Goal: Transaction & Acquisition: Obtain resource

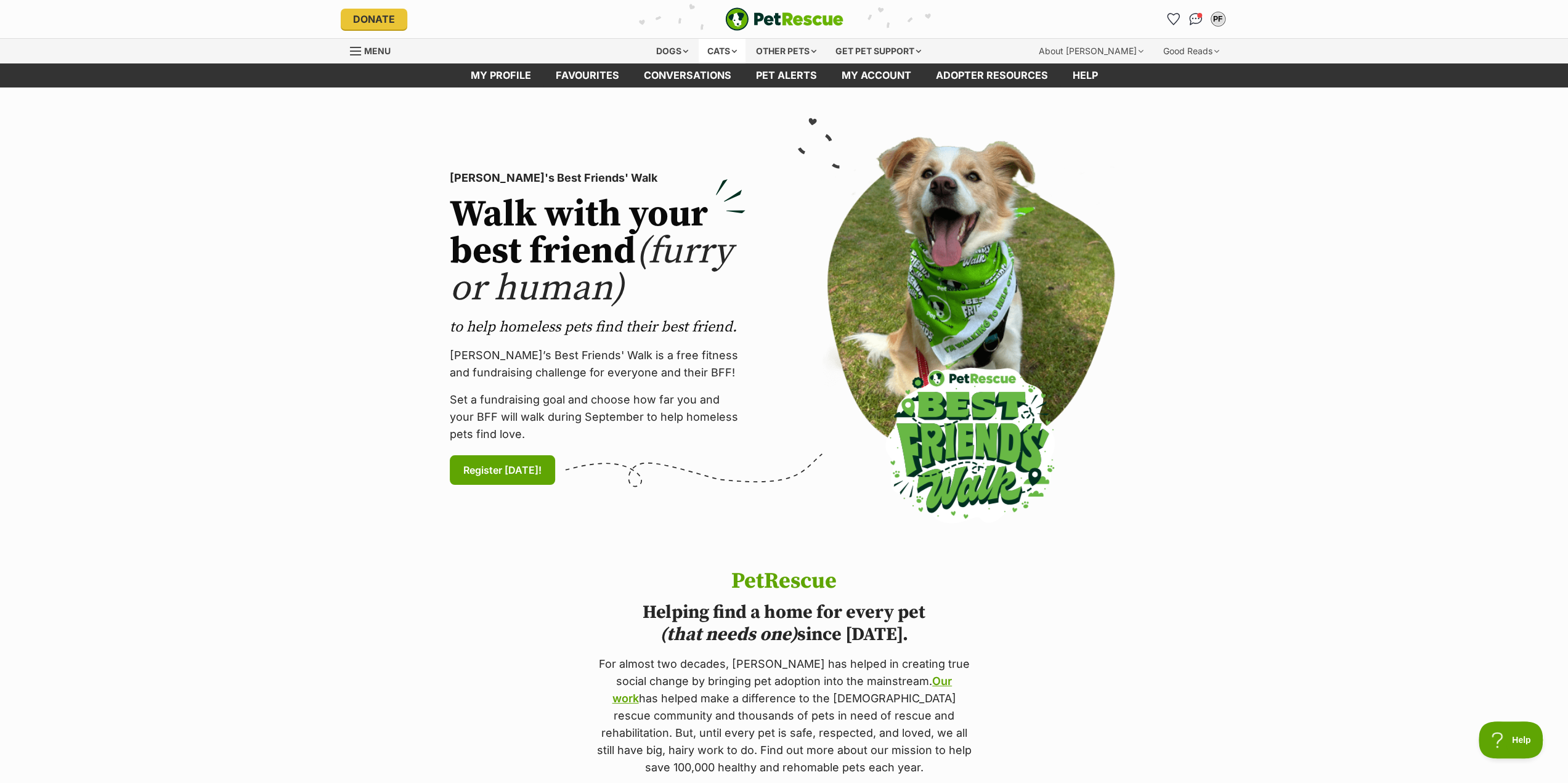
click at [723, 53] on div "Cats" at bounding box center [721, 52] width 47 height 25
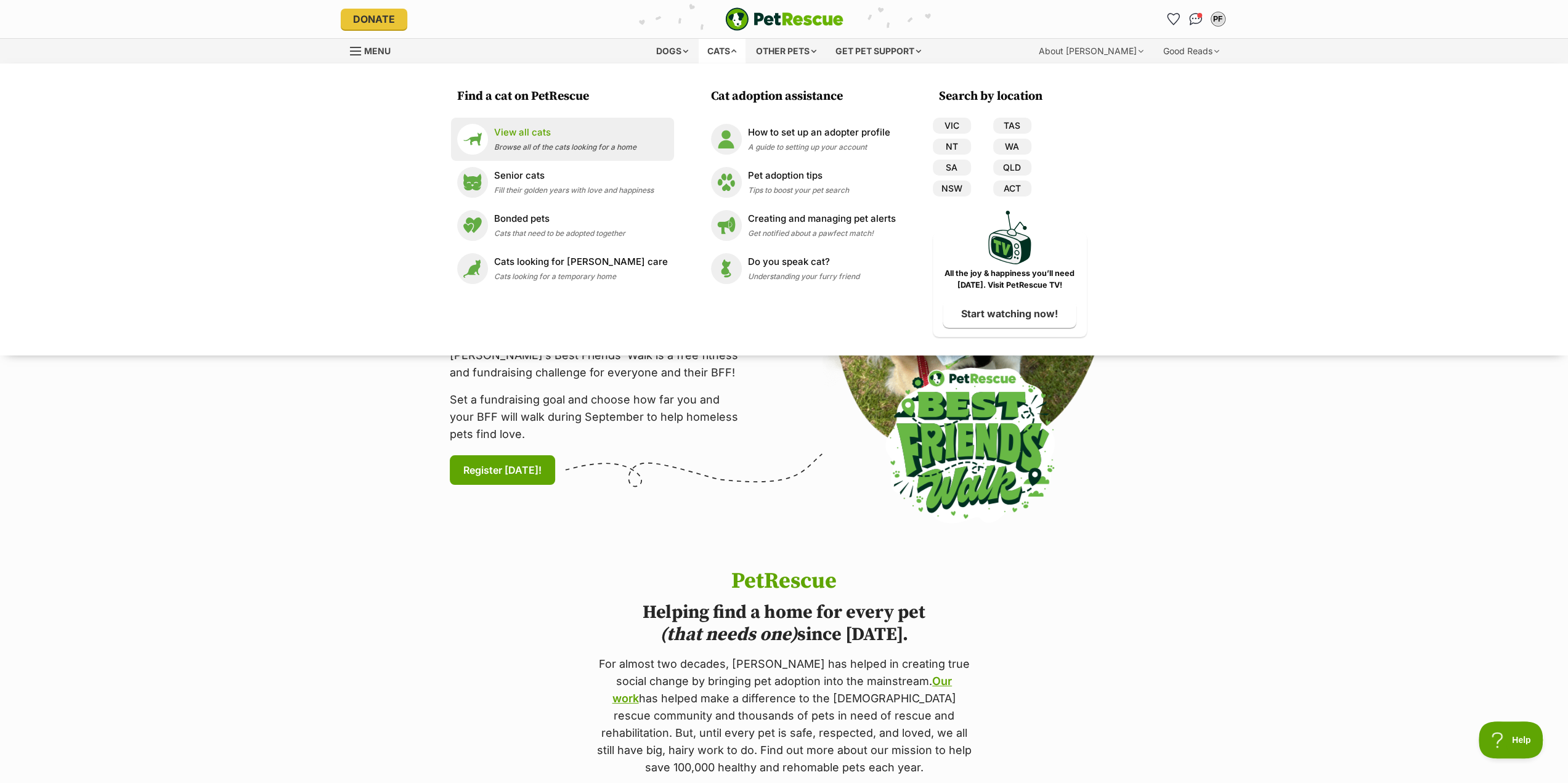
click at [518, 136] on p "View all cats" at bounding box center [565, 133] width 142 height 14
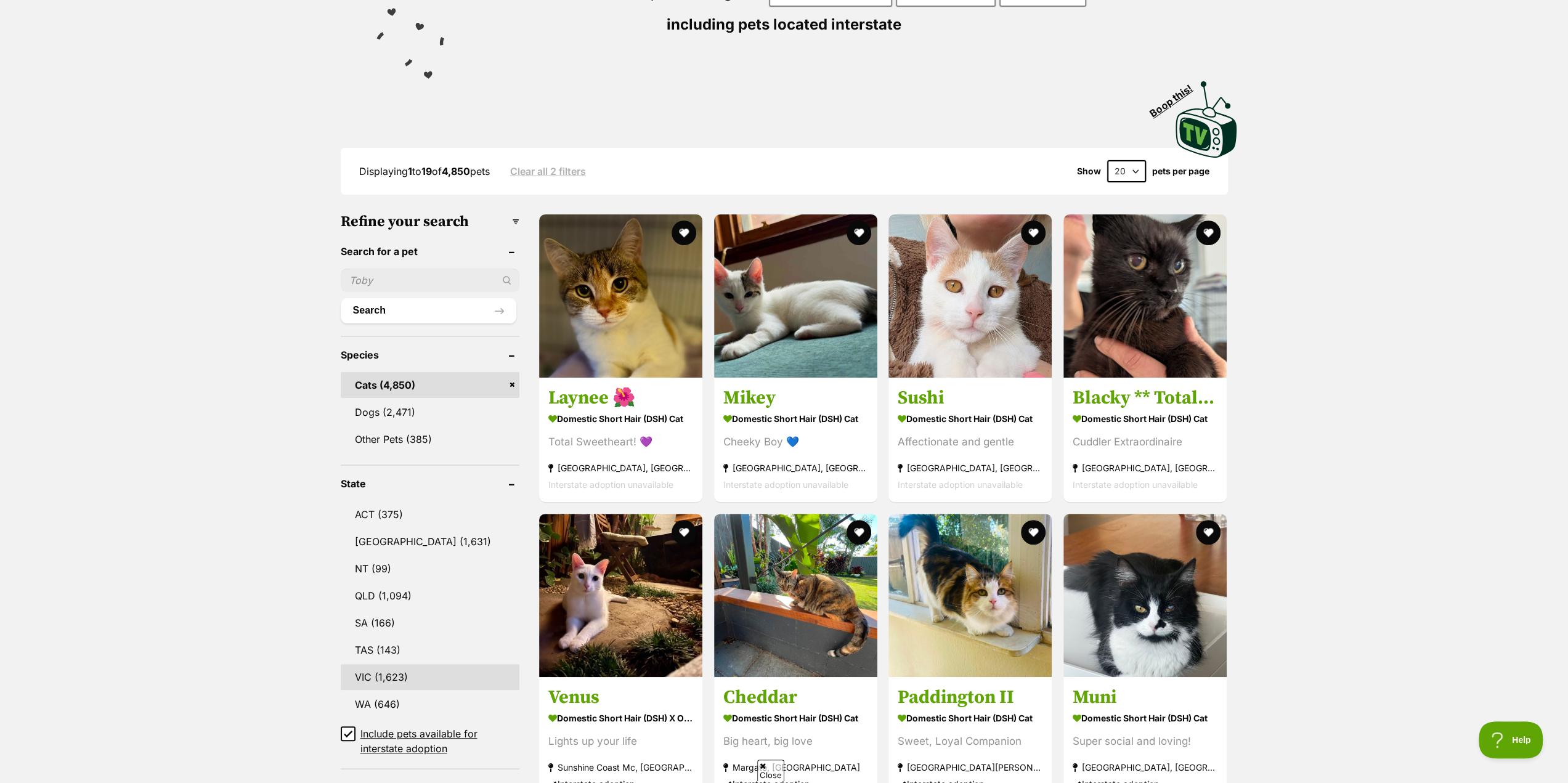
click at [391, 681] on link "VIC (1,623)" at bounding box center [430, 677] width 179 height 26
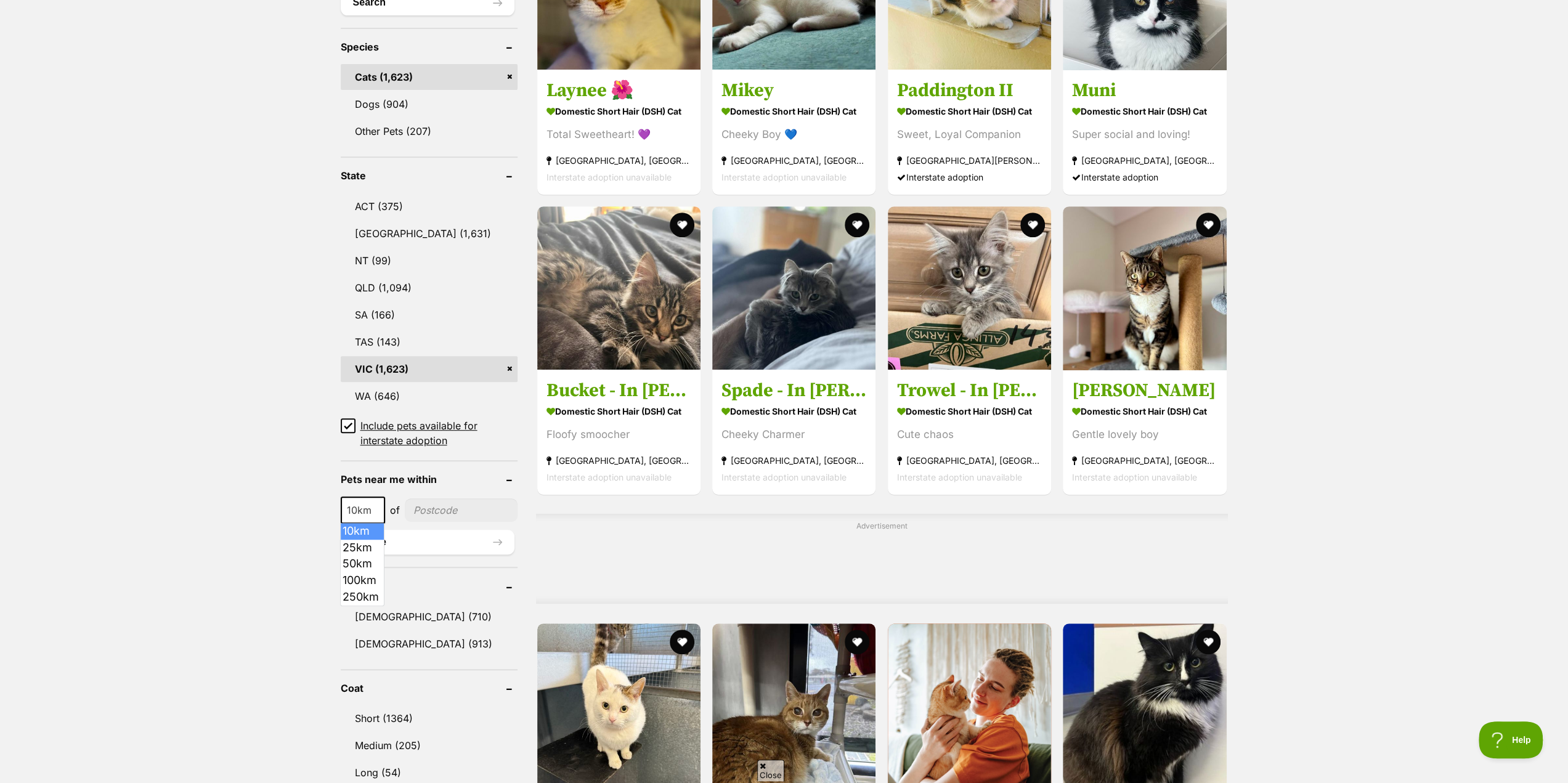
click at [361, 504] on span "10km" at bounding box center [363, 510] width 42 height 17
select select "50"
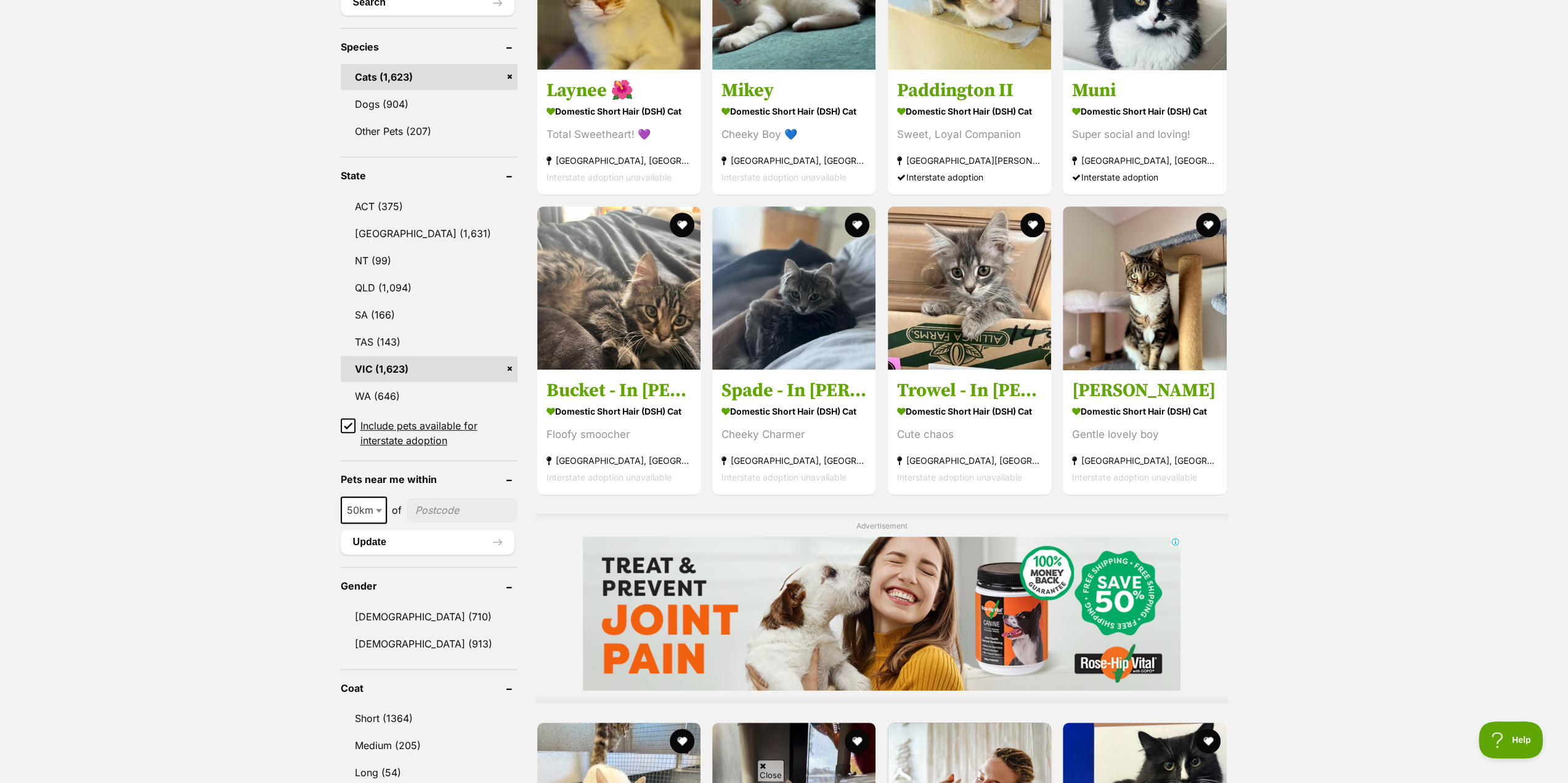
drag, startPoint x: 431, startPoint y: 515, endPoint x: 467, endPoint y: 522, distance: 36.7
click at [433, 515] on input"] "postcode" at bounding box center [462, 510] width 111 height 24
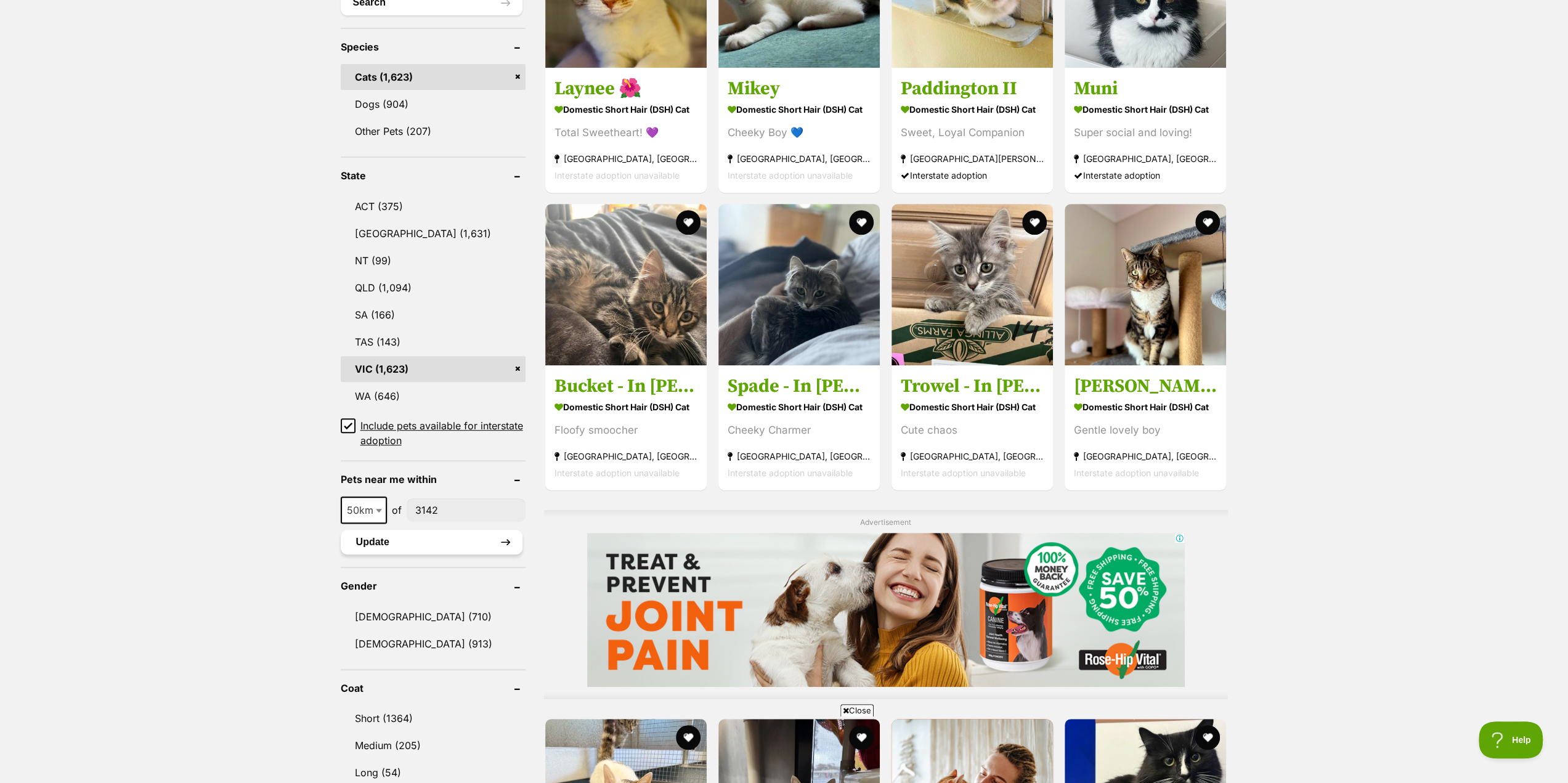
type input"] "3142"
click at [436, 538] on button "Update" at bounding box center [431, 542] width 181 height 25
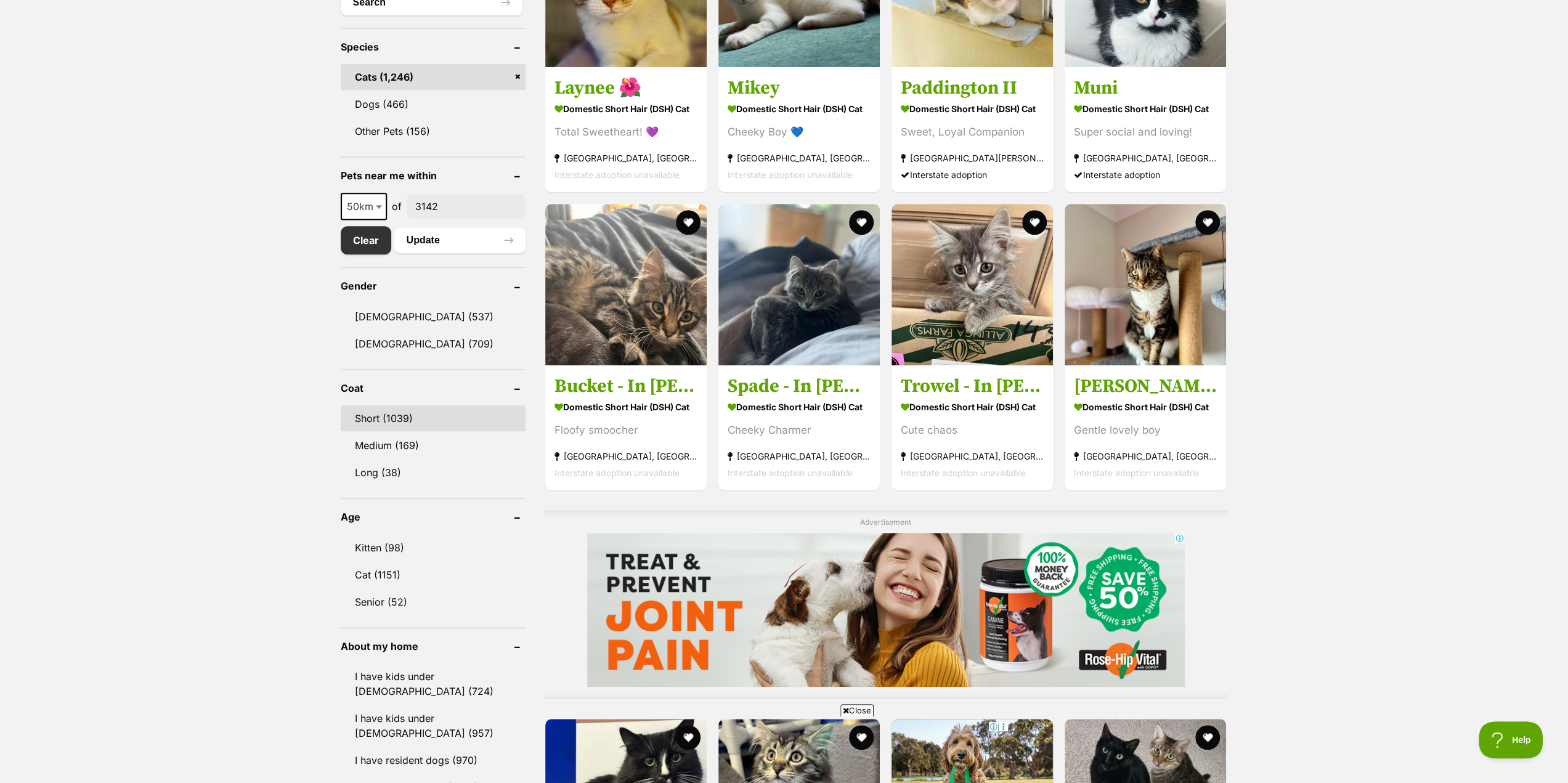
click at [401, 414] on link "Short (1039)" at bounding box center [433, 418] width 185 height 26
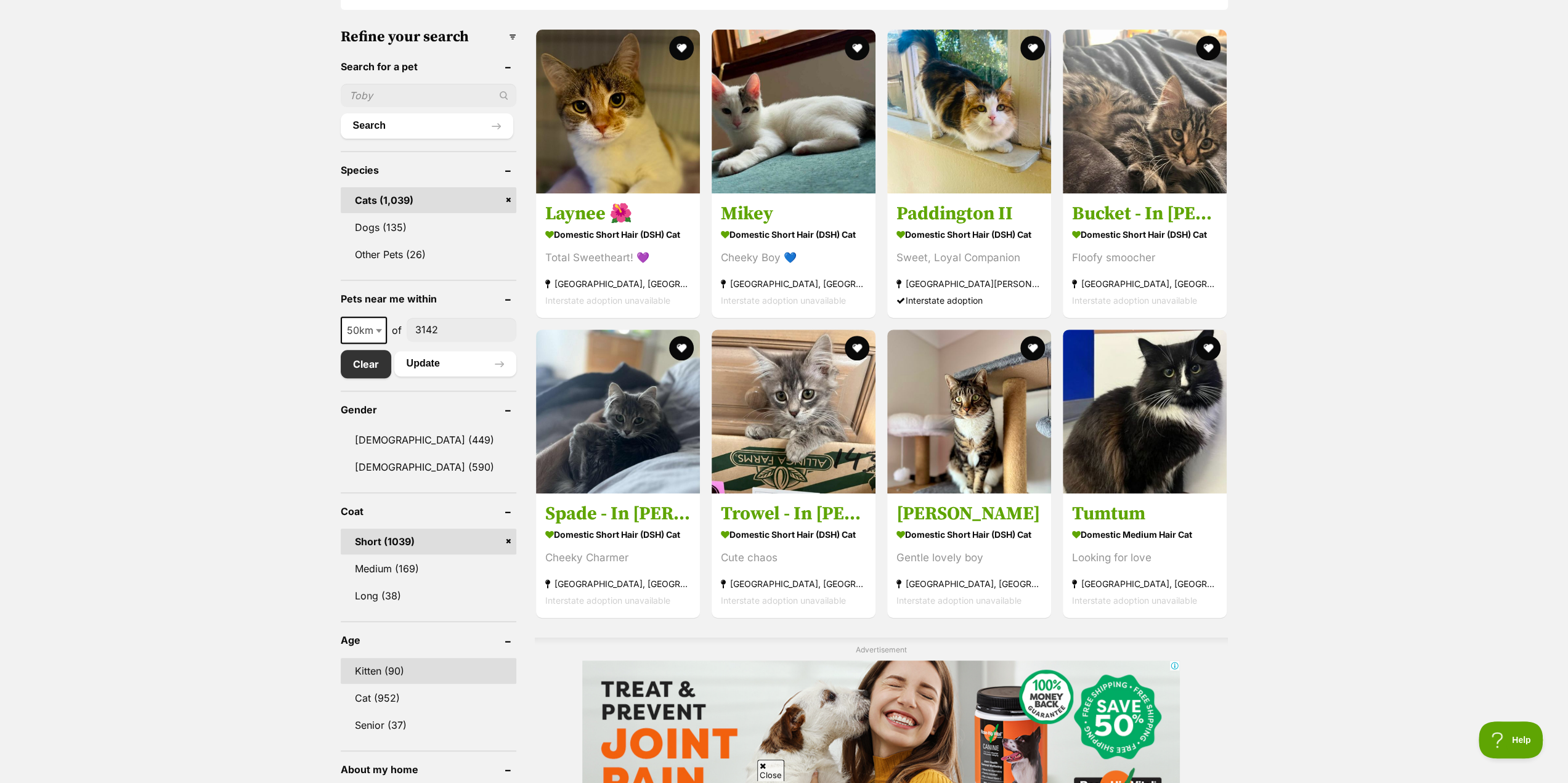
click at [380, 660] on link "Kitten (90)" at bounding box center [429, 670] width 176 height 26
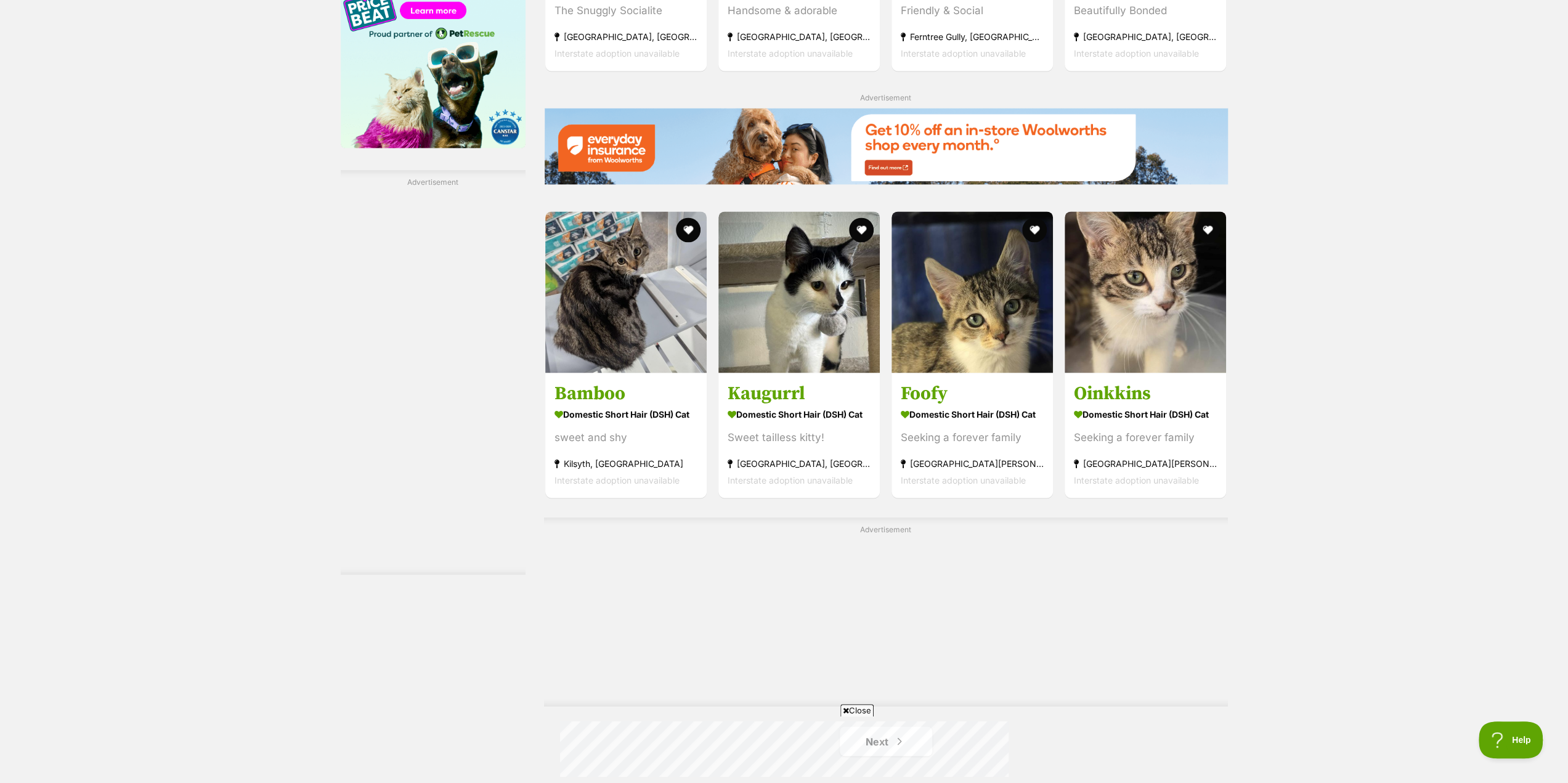
scroll to position [2157, 0]
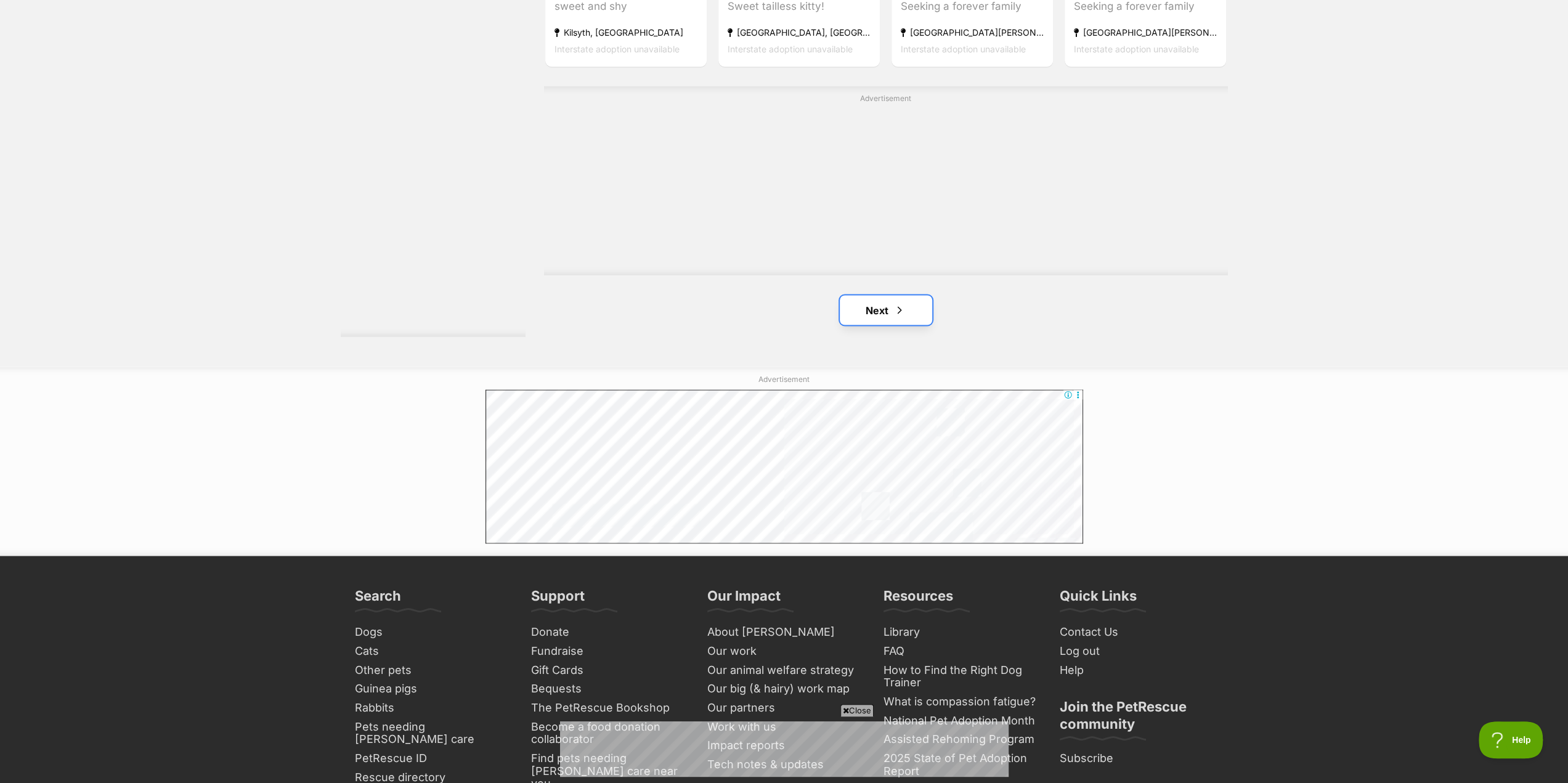
drag, startPoint x: 884, startPoint y: 315, endPoint x: 897, endPoint y: 319, distance: 13.6
click at [884, 315] on link "Next" at bounding box center [886, 309] width 93 height 30
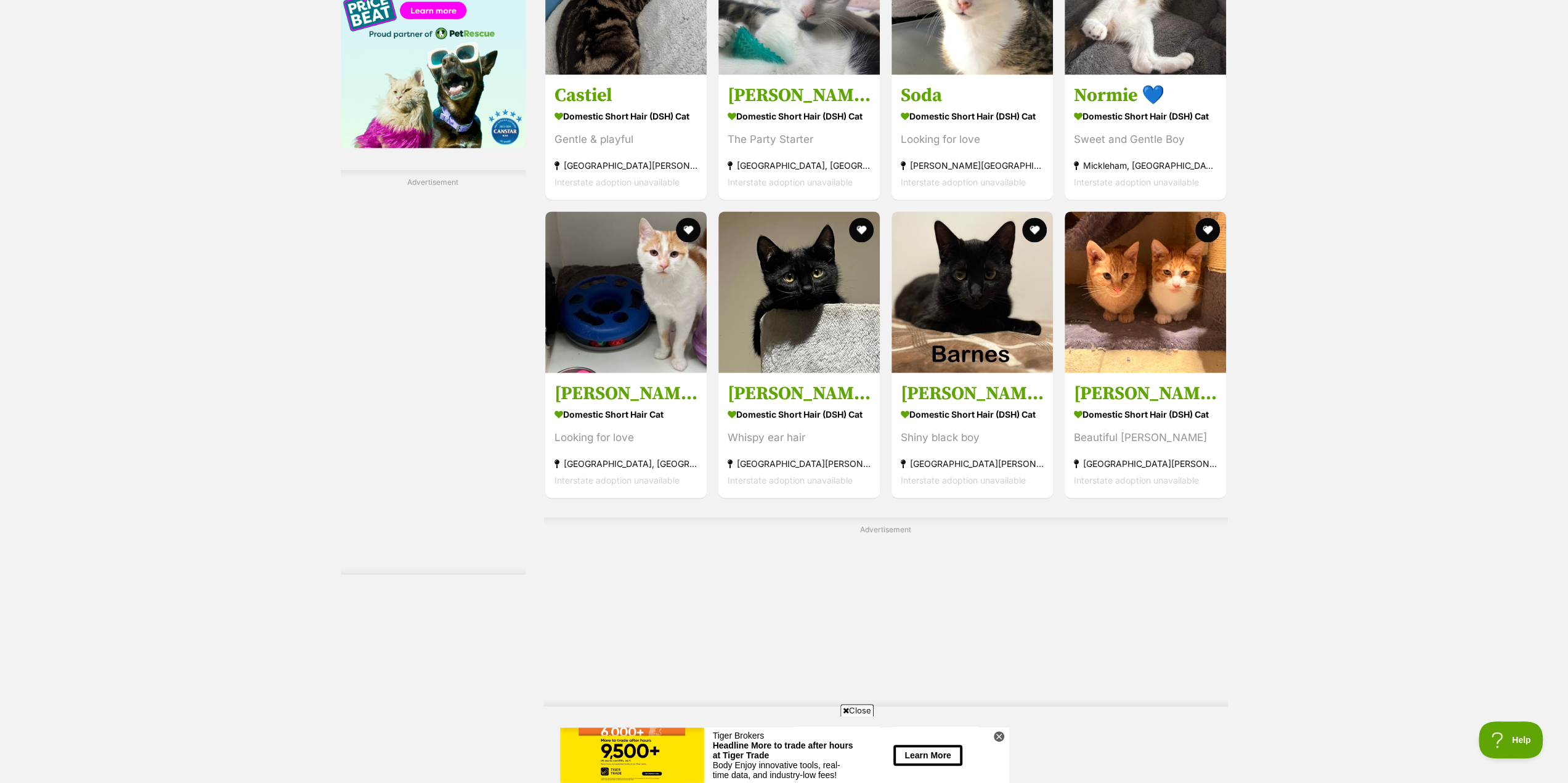
scroll to position [2034, 0]
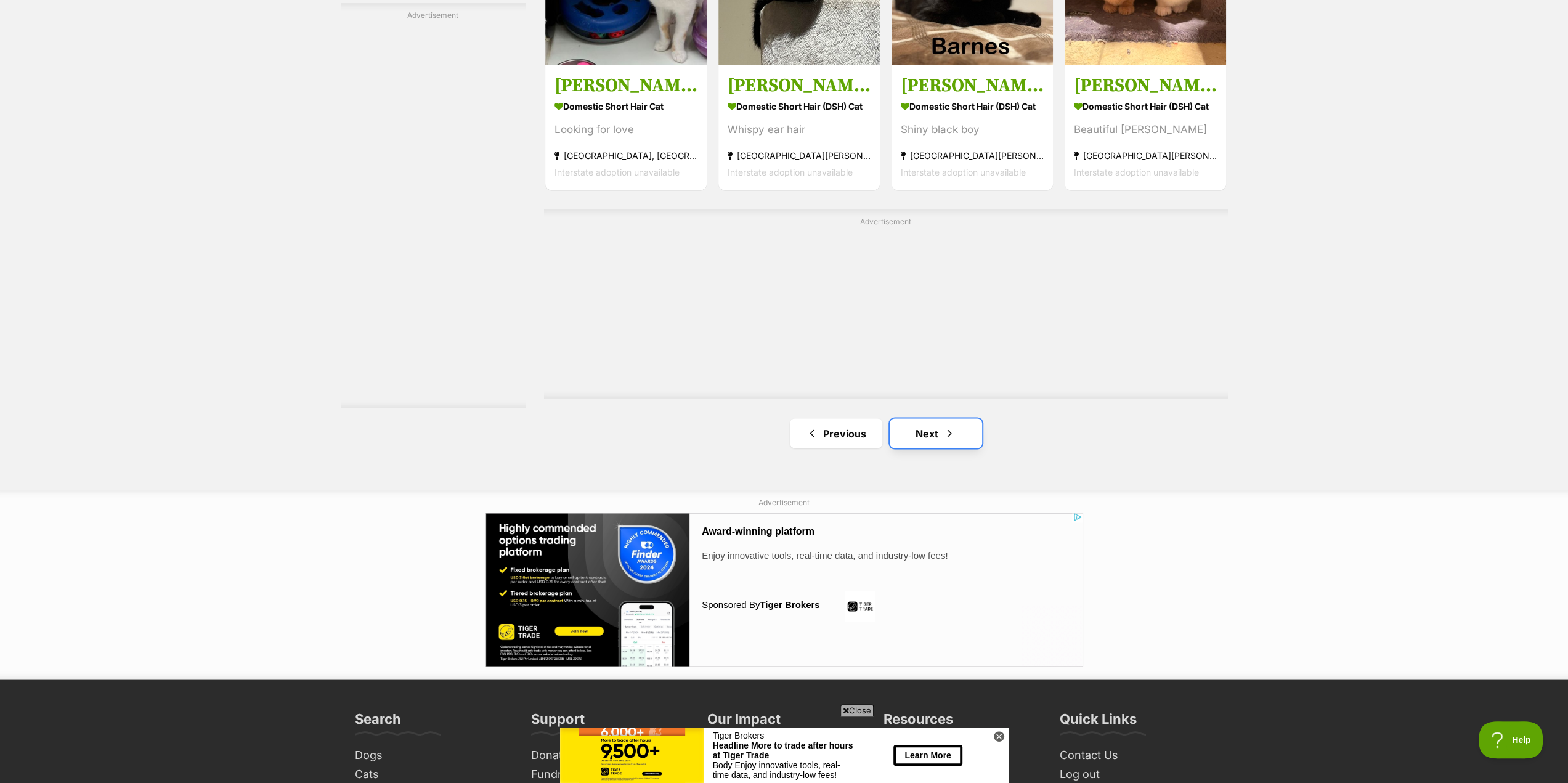
click at [932, 432] on link "Next" at bounding box center [935, 433] width 93 height 30
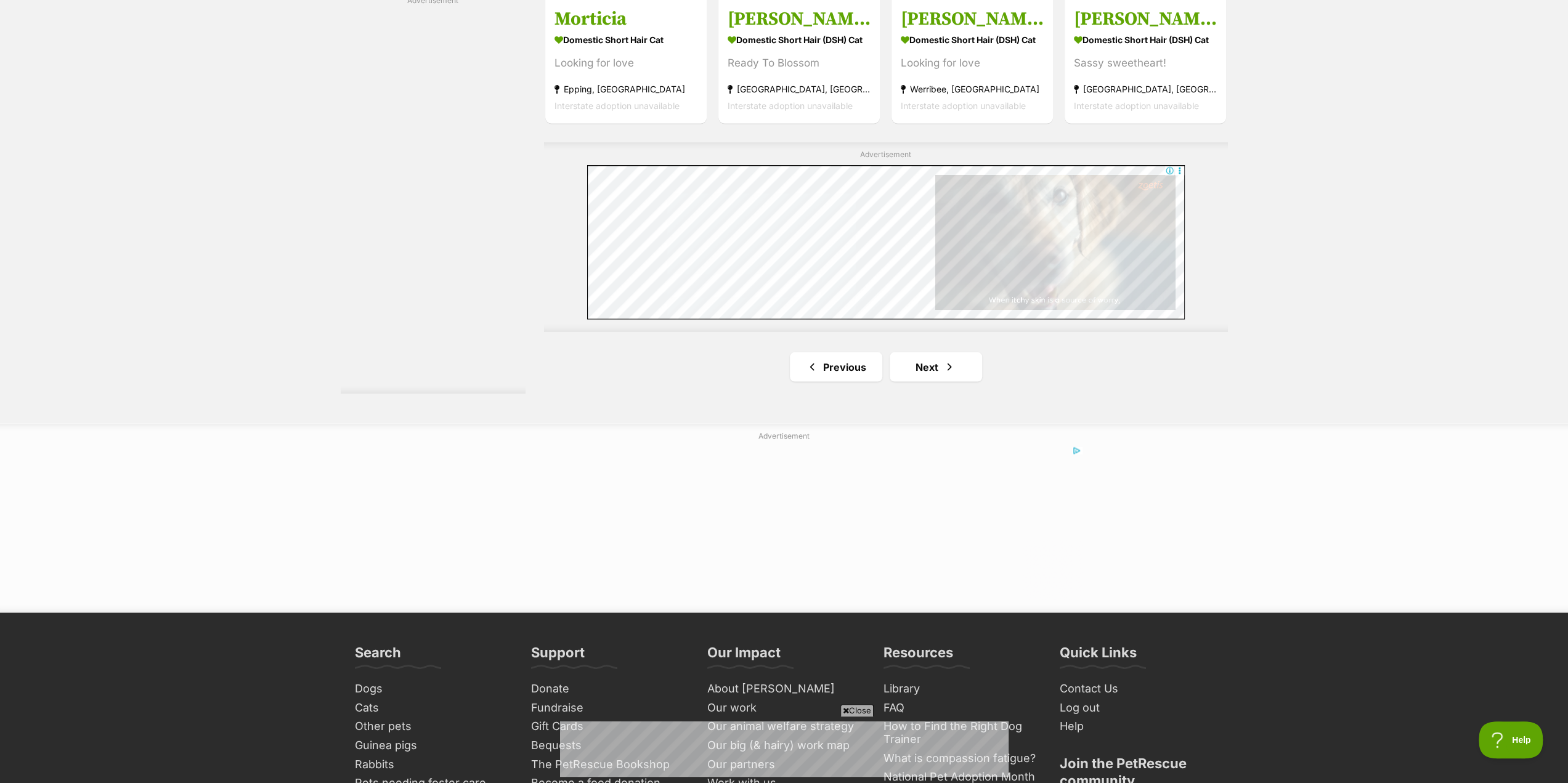
scroll to position [2219, 0]
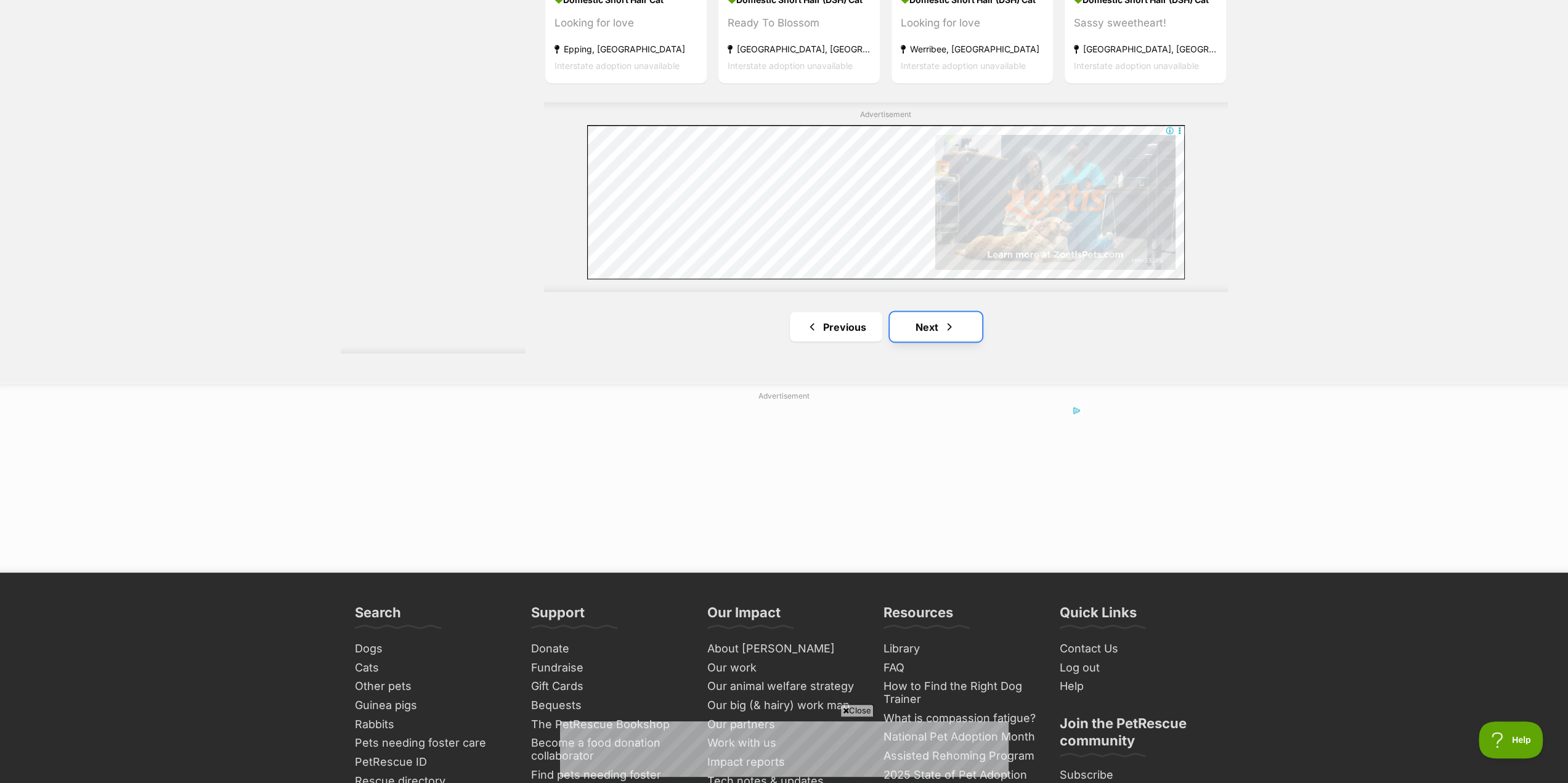
click at [942, 340] on link "Next" at bounding box center [935, 327] width 93 height 30
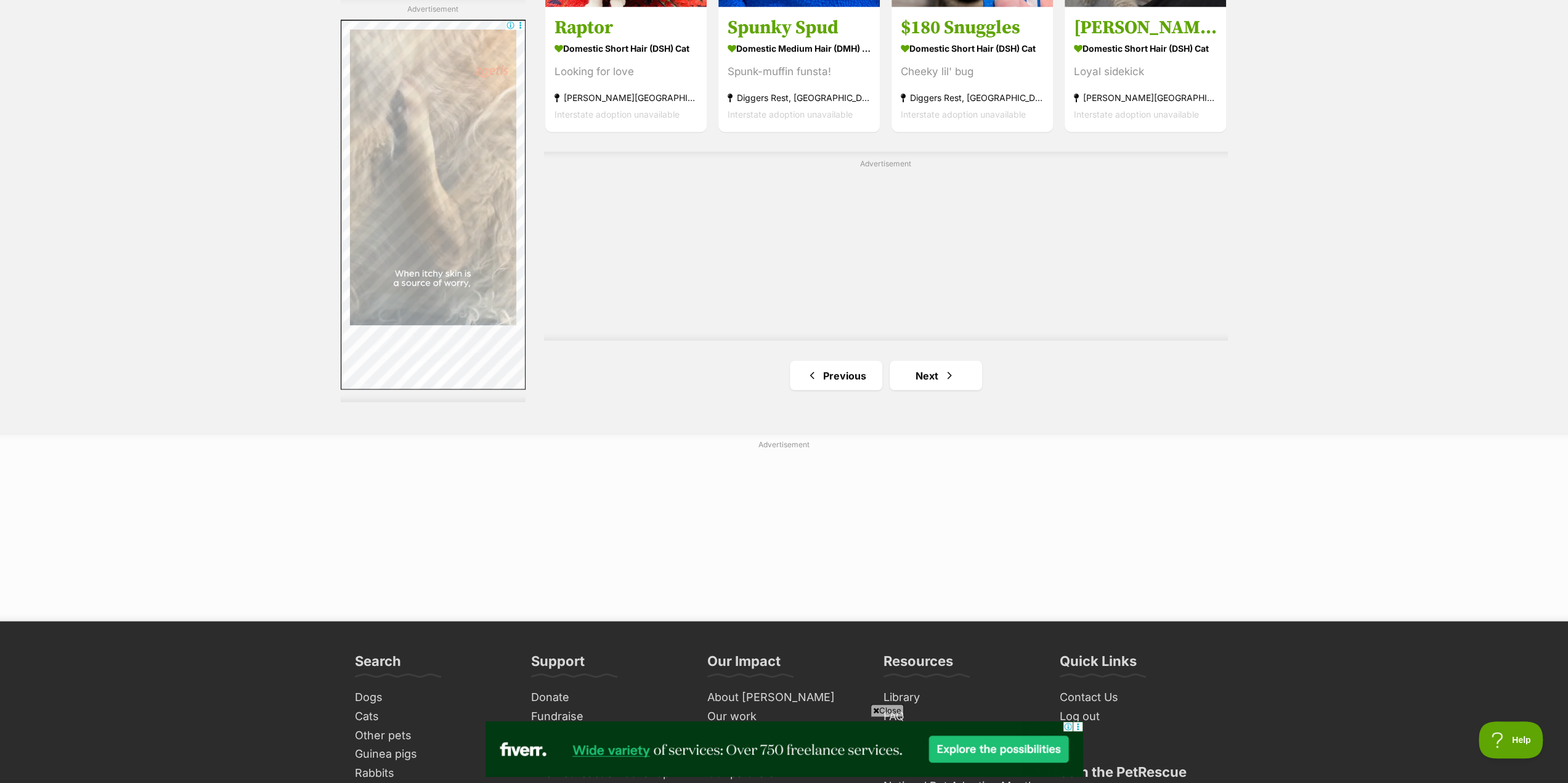
scroll to position [2095, 0]
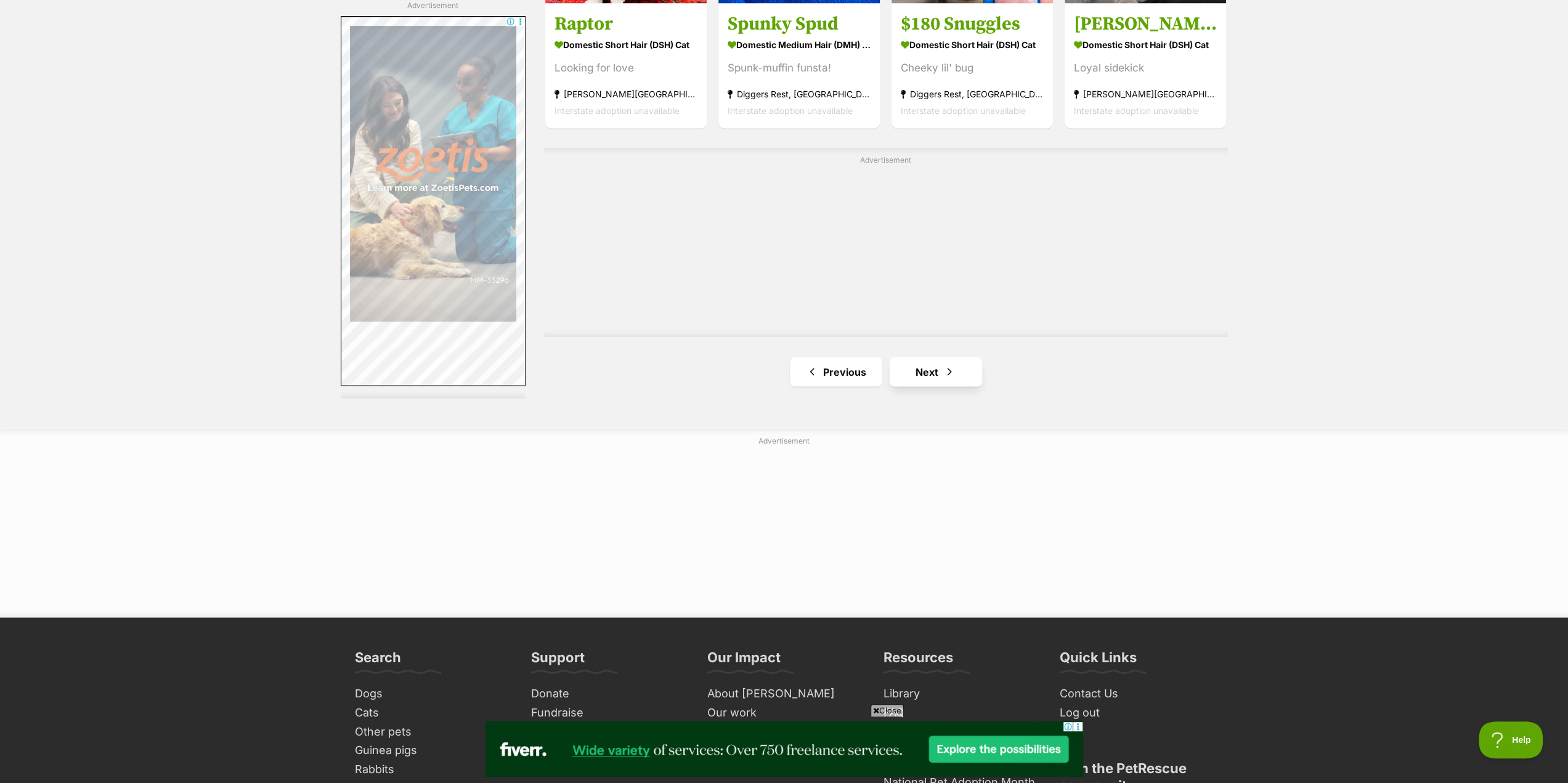
click at [948, 376] on span "Next page" at bounding box center [949, 370] width 12 height 14
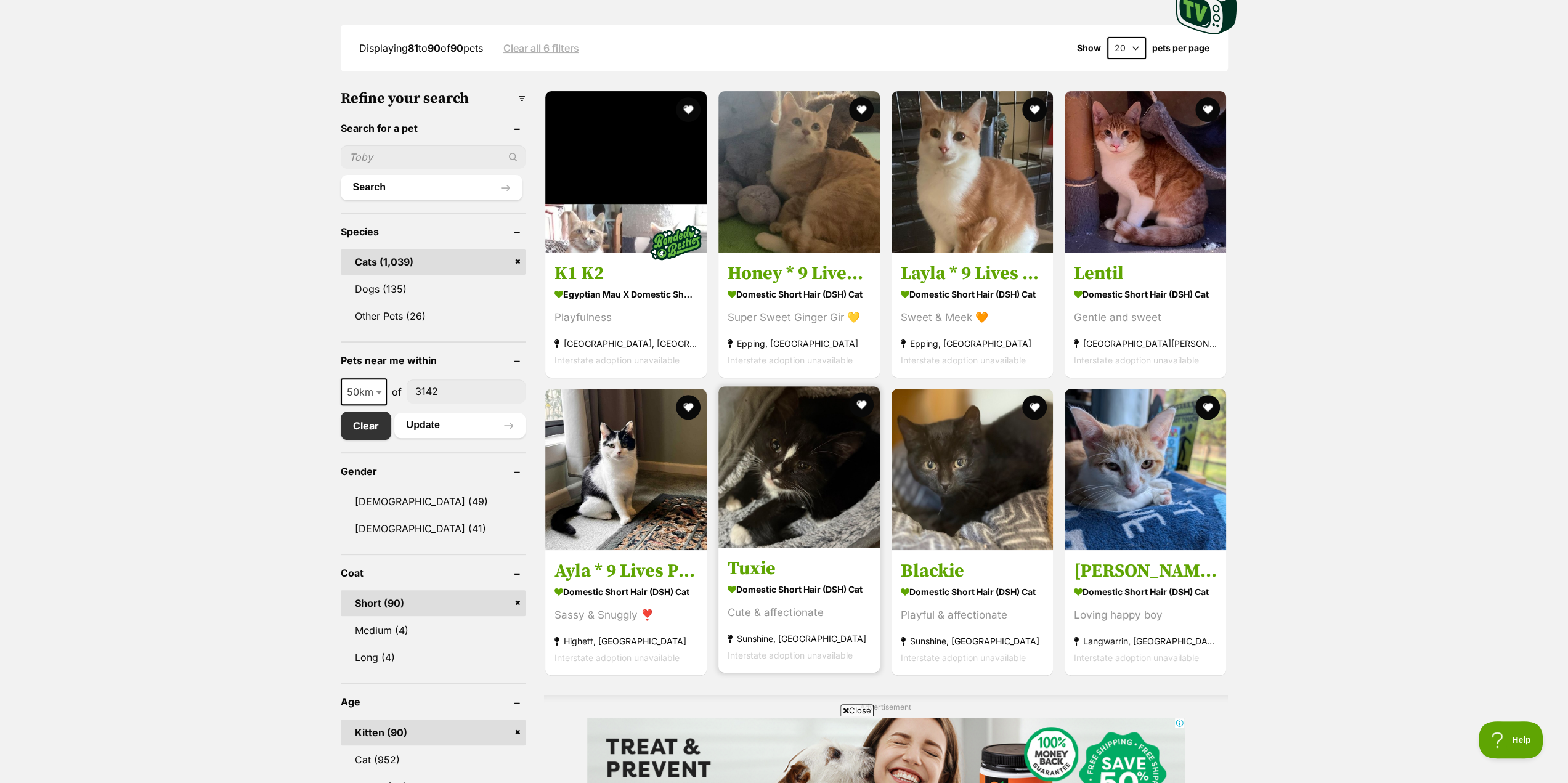
click at [792, 455] on img at bounding box center [799, 467] width 161 height 161
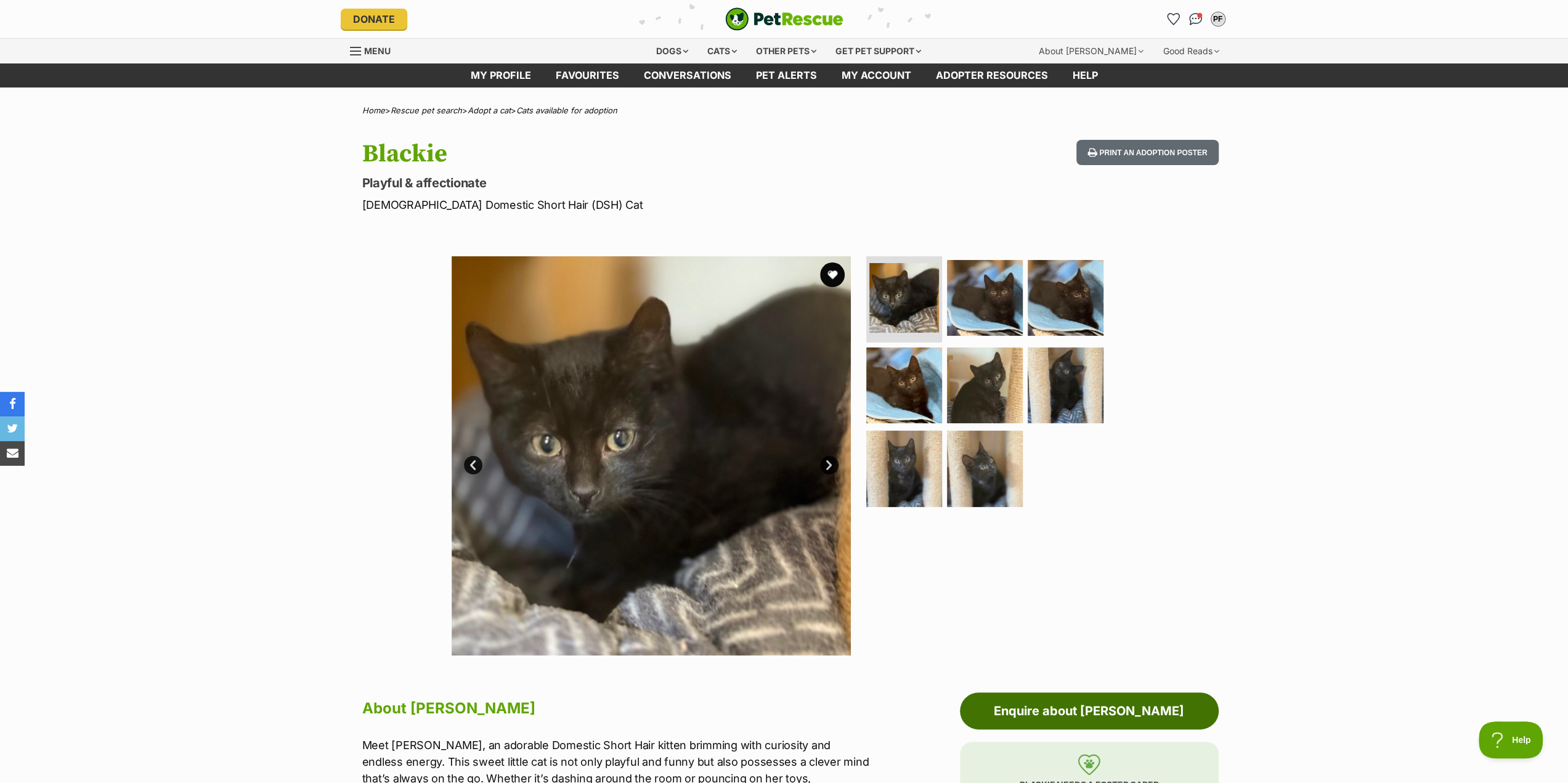
click at [1081, 707] on link "Enquire about [PERSON_NAME]" at bounding box center [1089, 710] width 259 height 37
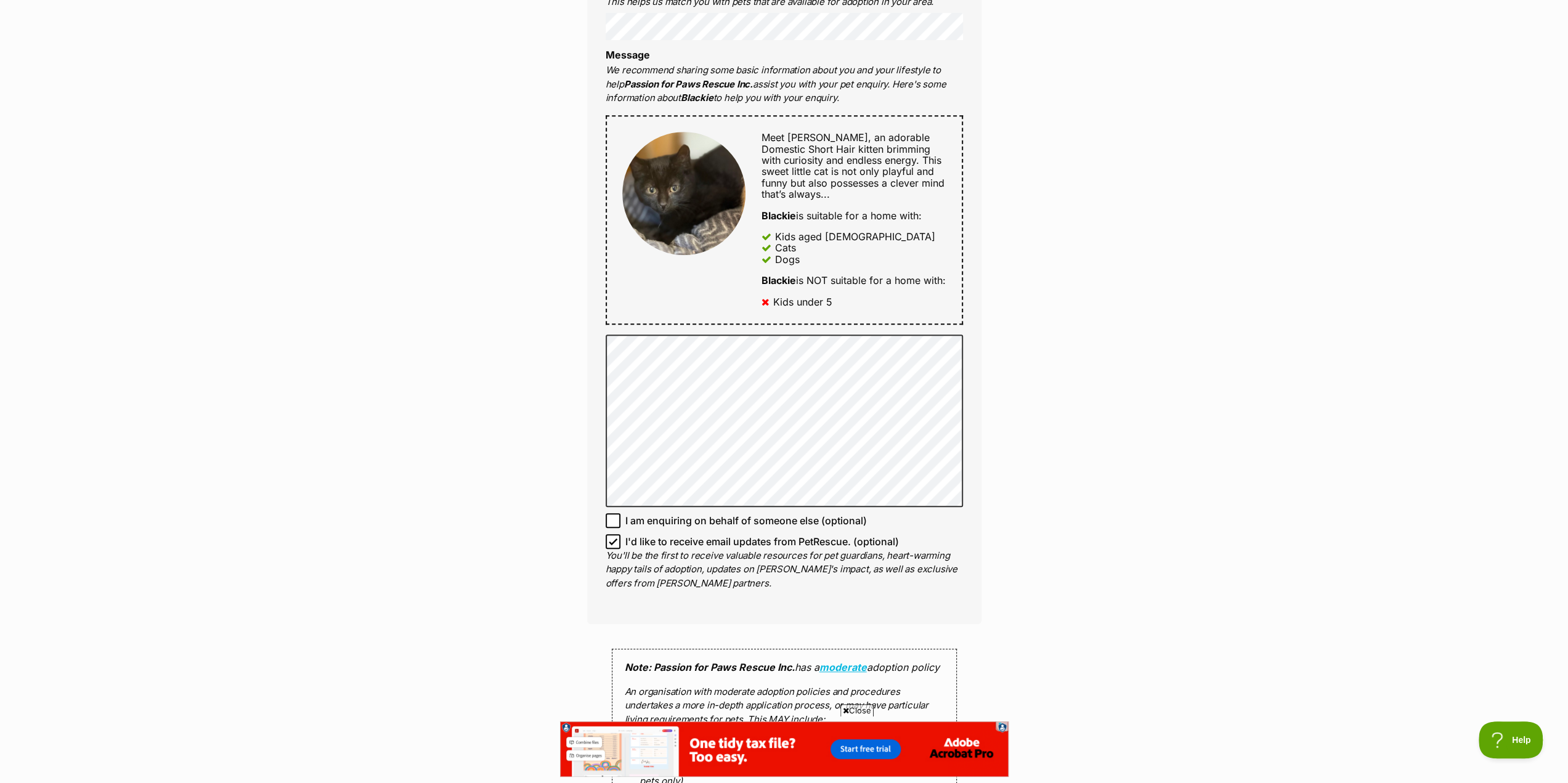
click at [613, 546] on icon at bounding box center [613, 541] width 9 height 9
click at [613, 549] on input "I'd like to receive email updates from PetRescue. (optional)" at bounding box center [612, 541] width 14 height 14
checkbox input "false"
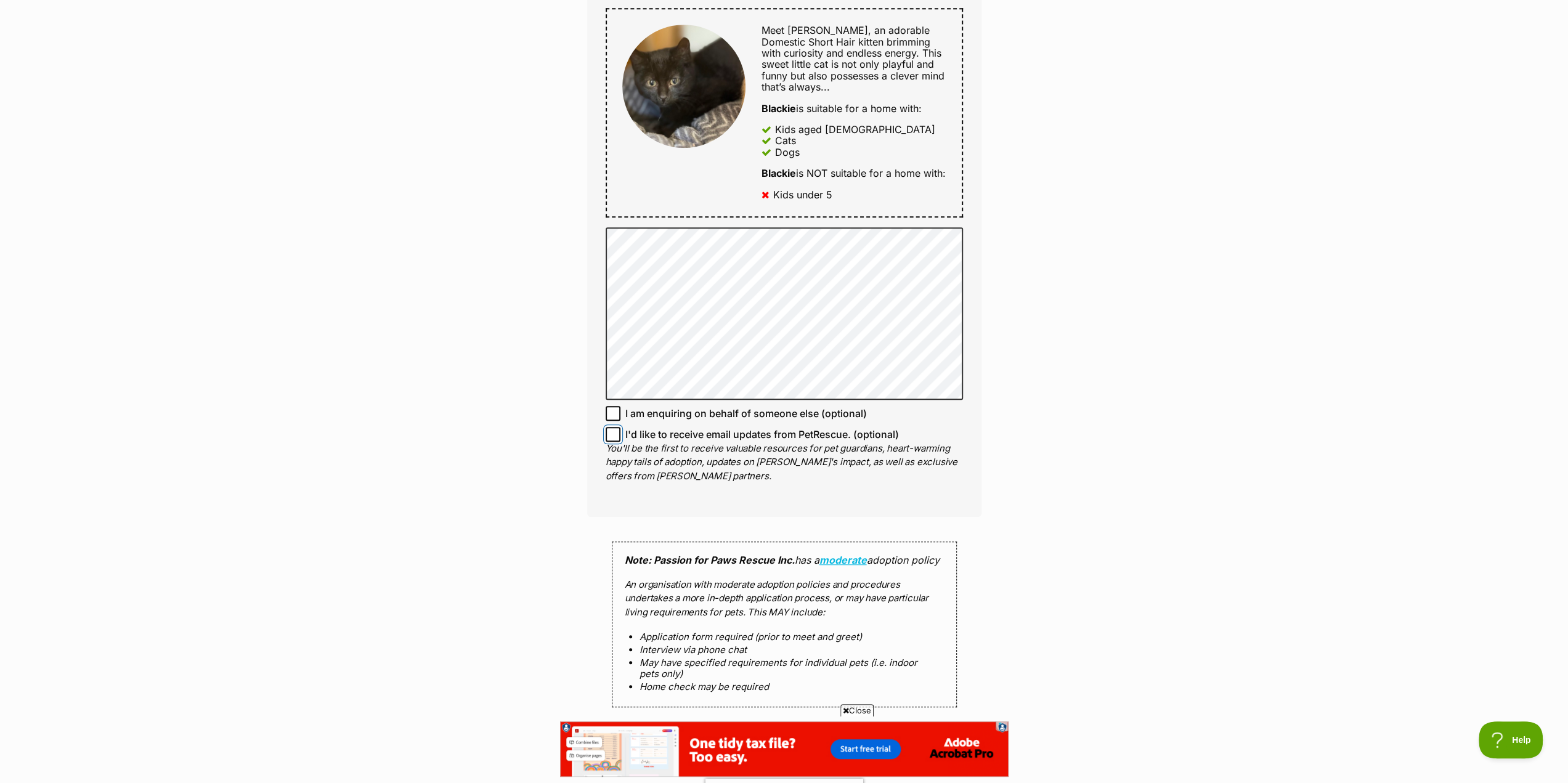
scroll to position [801, 0]
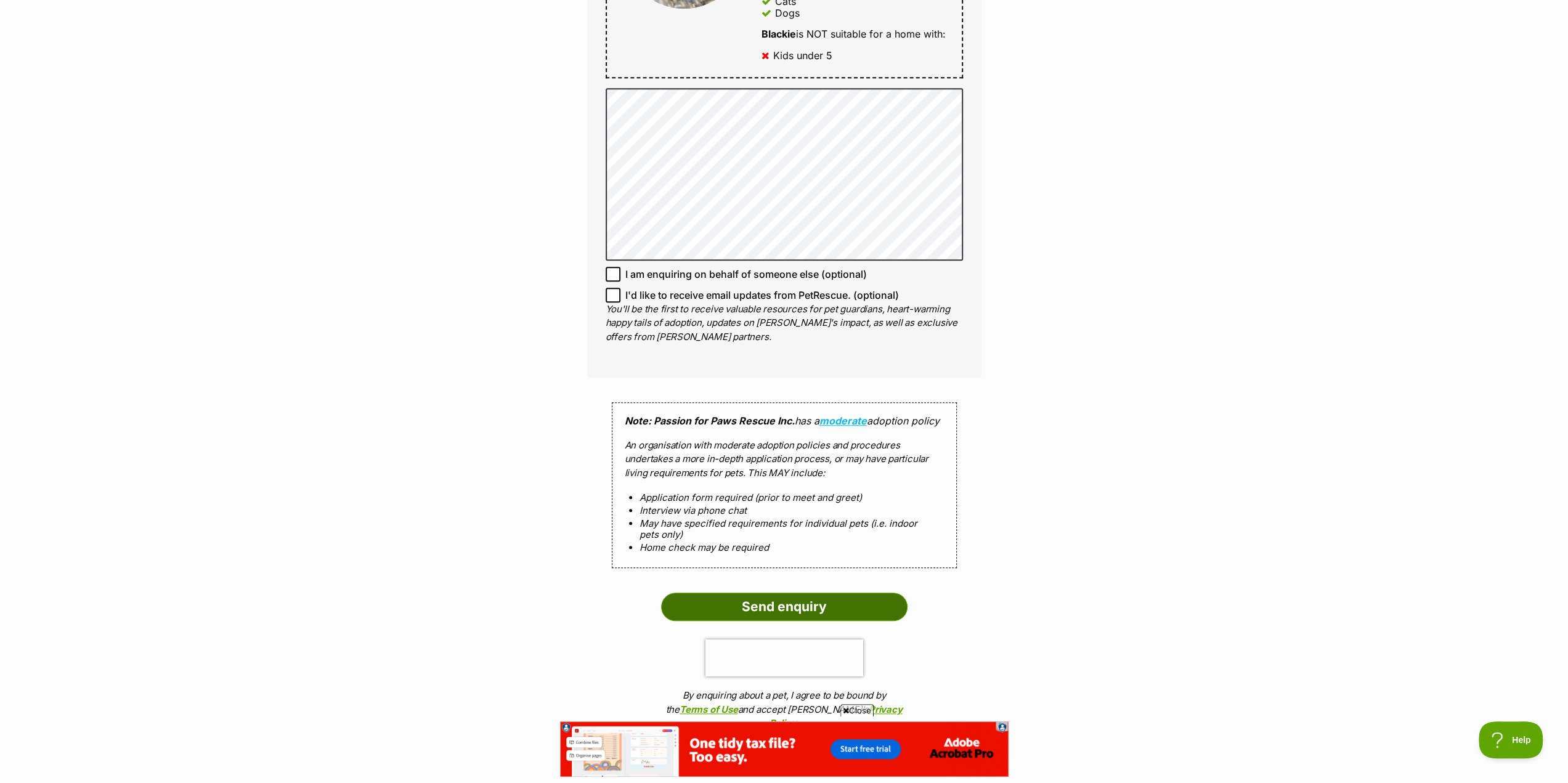
click at [789, 622] on input "Send enquiry" at bounding box center [784, 607] width 246 height 29
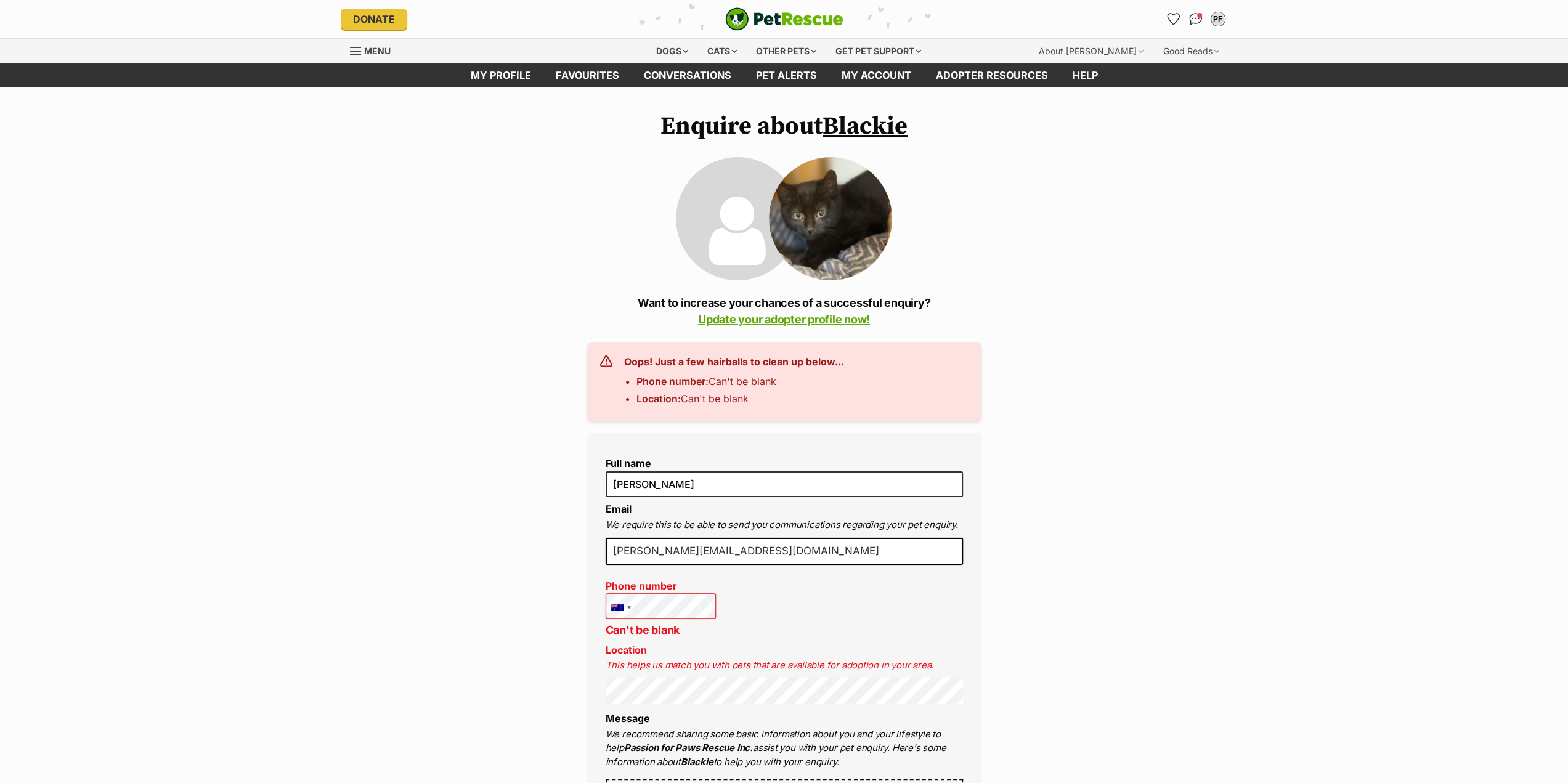
scroll to position [185, 0]
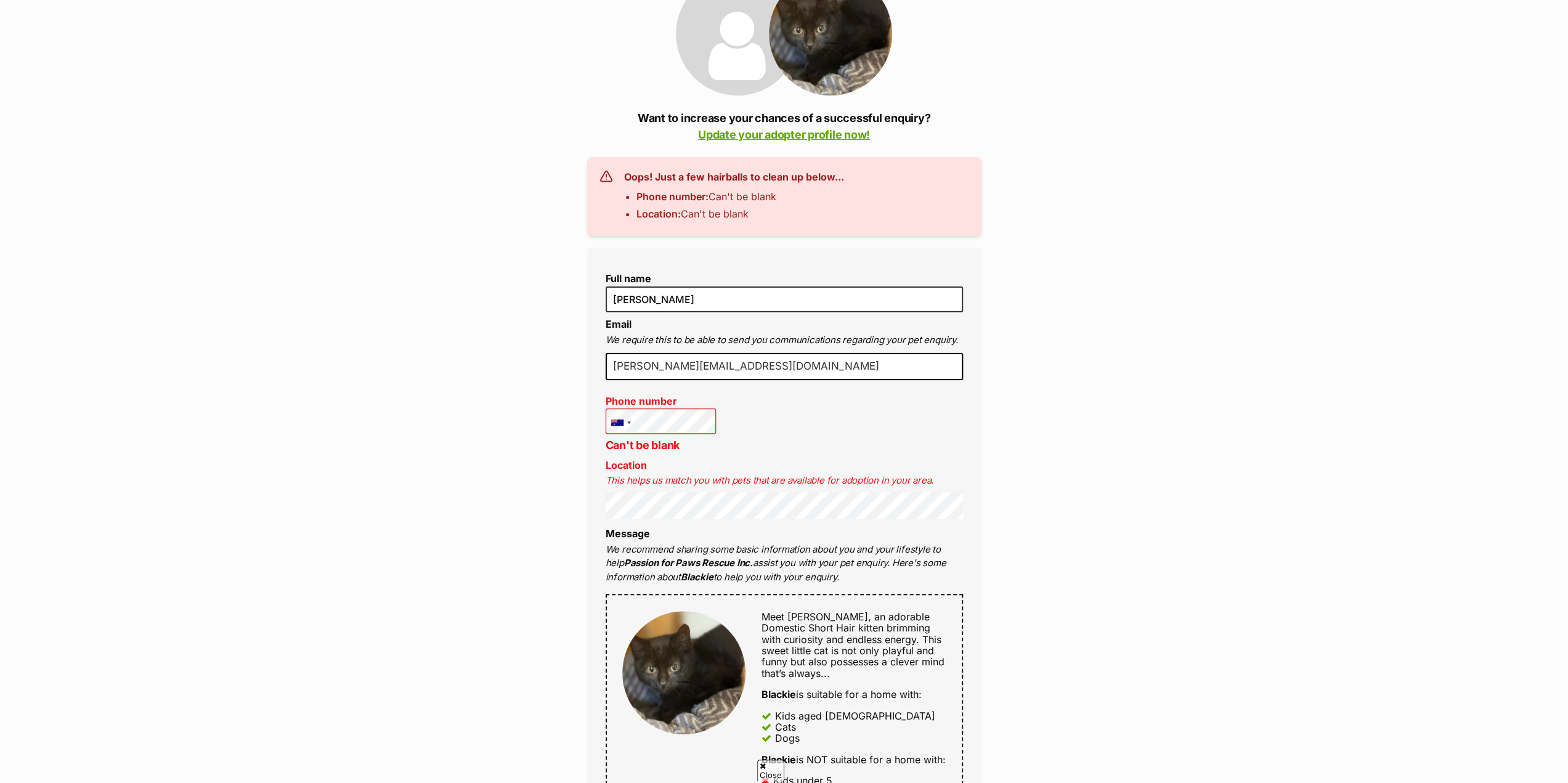
click at [661, 407] on li "Phone number United States +1 United Kingdom +44 Afghanistan (‫افغانستان‬‎) +93…" at bounding box center [660, 424] width 111 height 58
click at [554, 486] on div "Enquire about Blackie Want to increase your chances of a successful enquiry? Up…" at bounding box center [784, 795] width 1568 height 1737
click at [1173, 505] on div "Enquire about Blackie Want to increase your chances of a successful enquiry? Up…" at bounding box center [784, 795] width 1568 height 1737
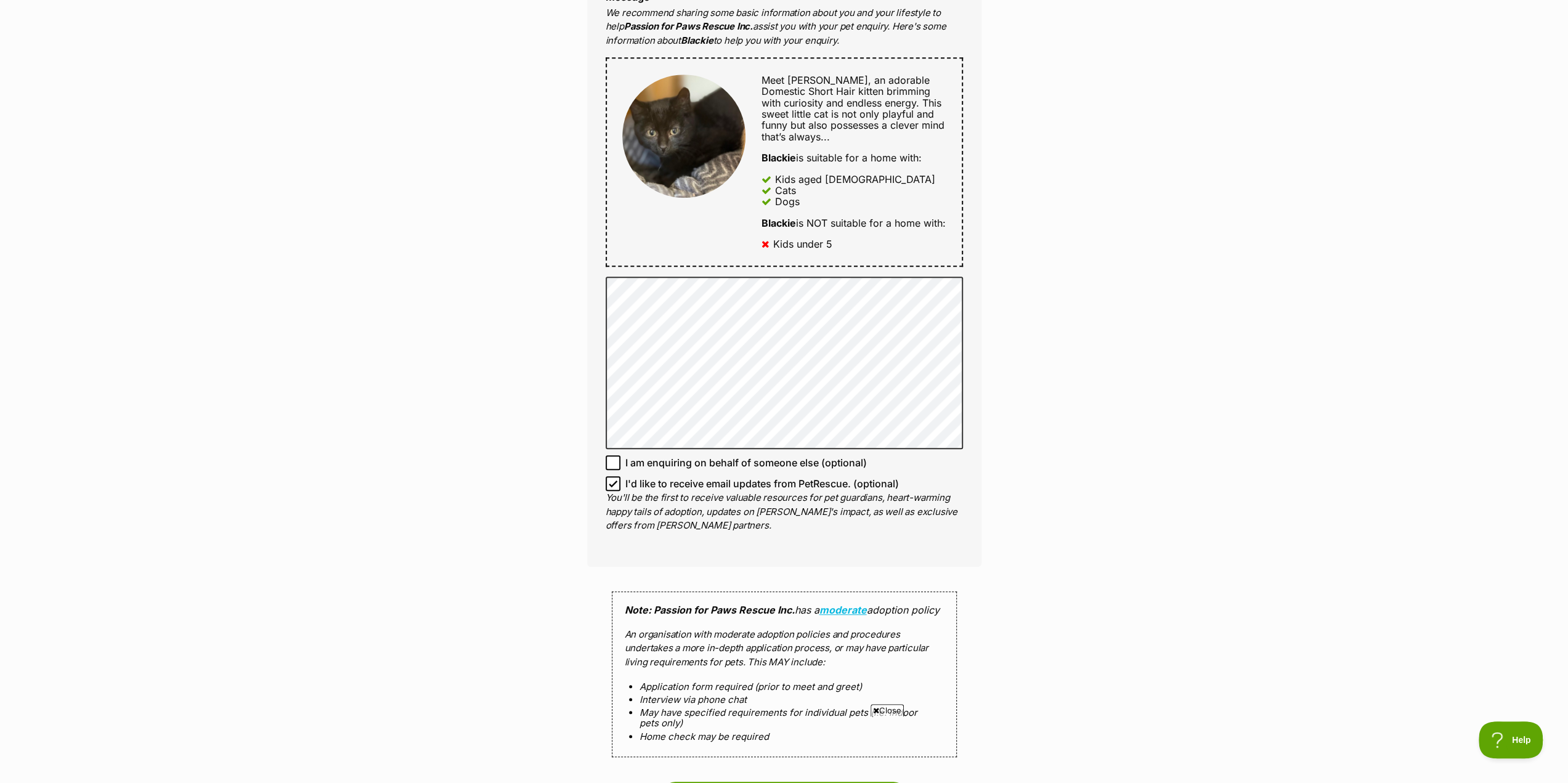
scroll to position [801, 0]
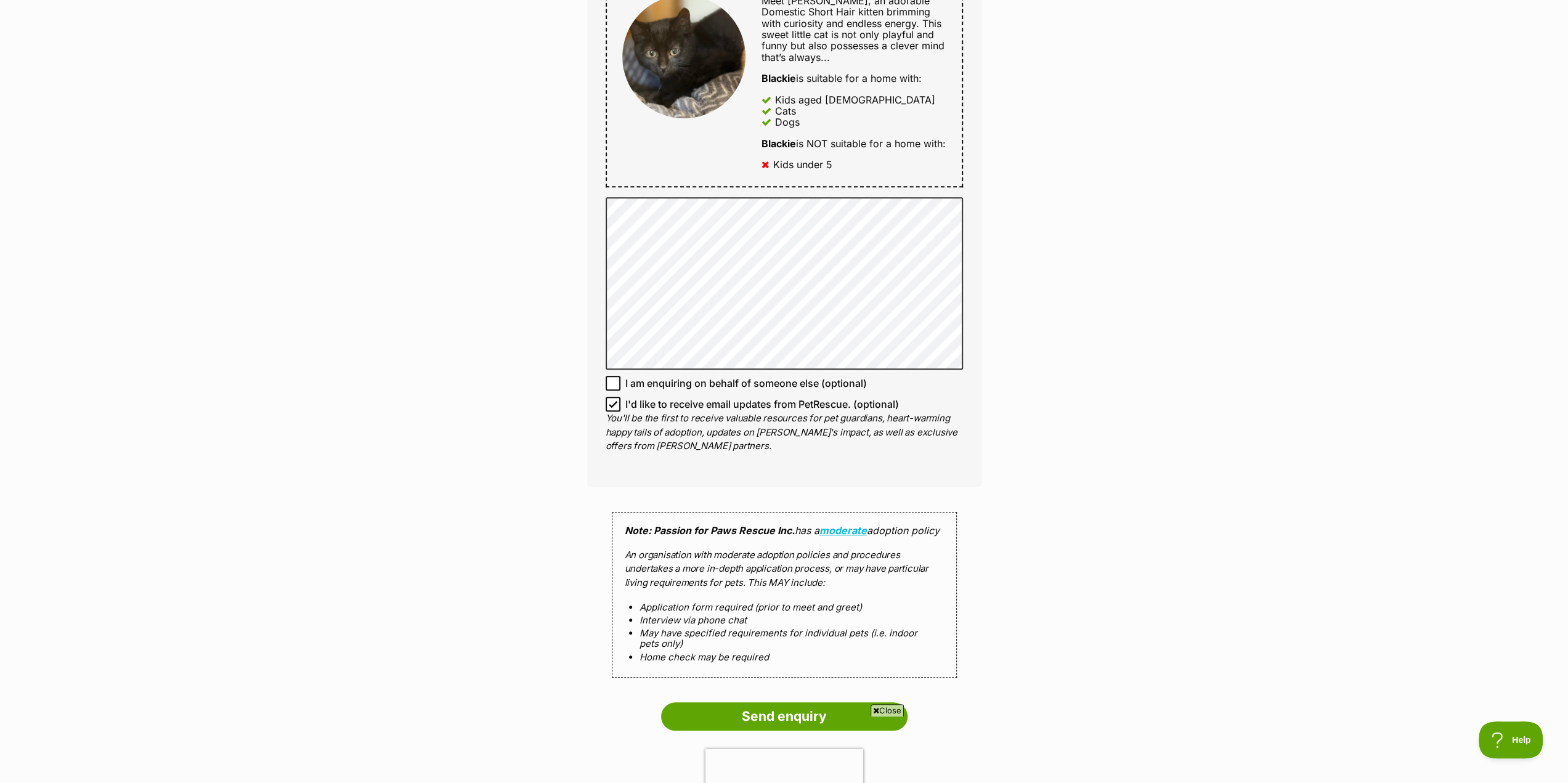
click at [615, 409] on icon at bounding box center [613, 404] width 9 height 9
click at [615, 412] on input "I'd like to receive email updates from PetRescue. (optional)" at bounding box center [612, 404] width 14 height 14
checkbox input "false"
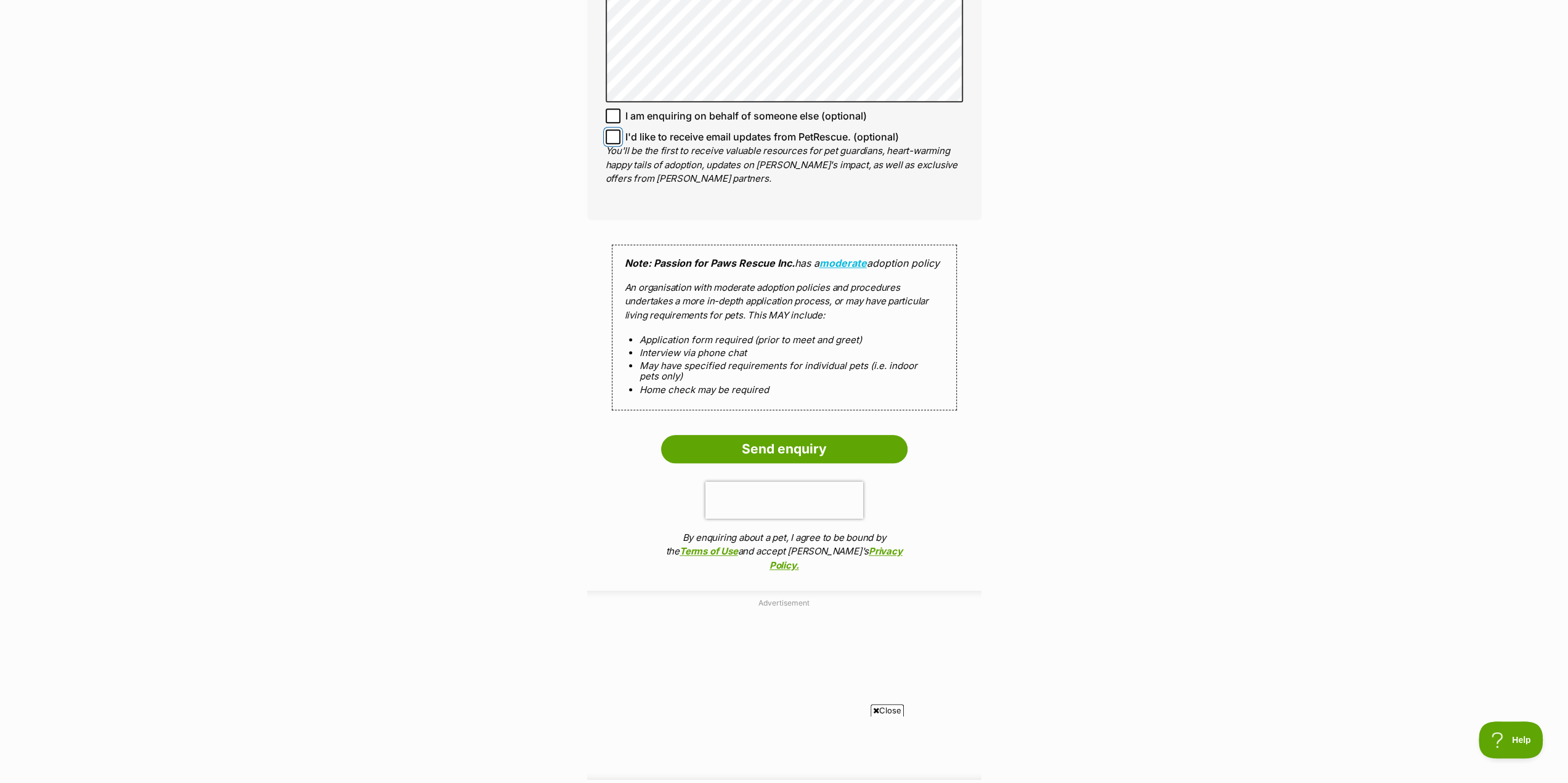
scroll to position [1110, 0]
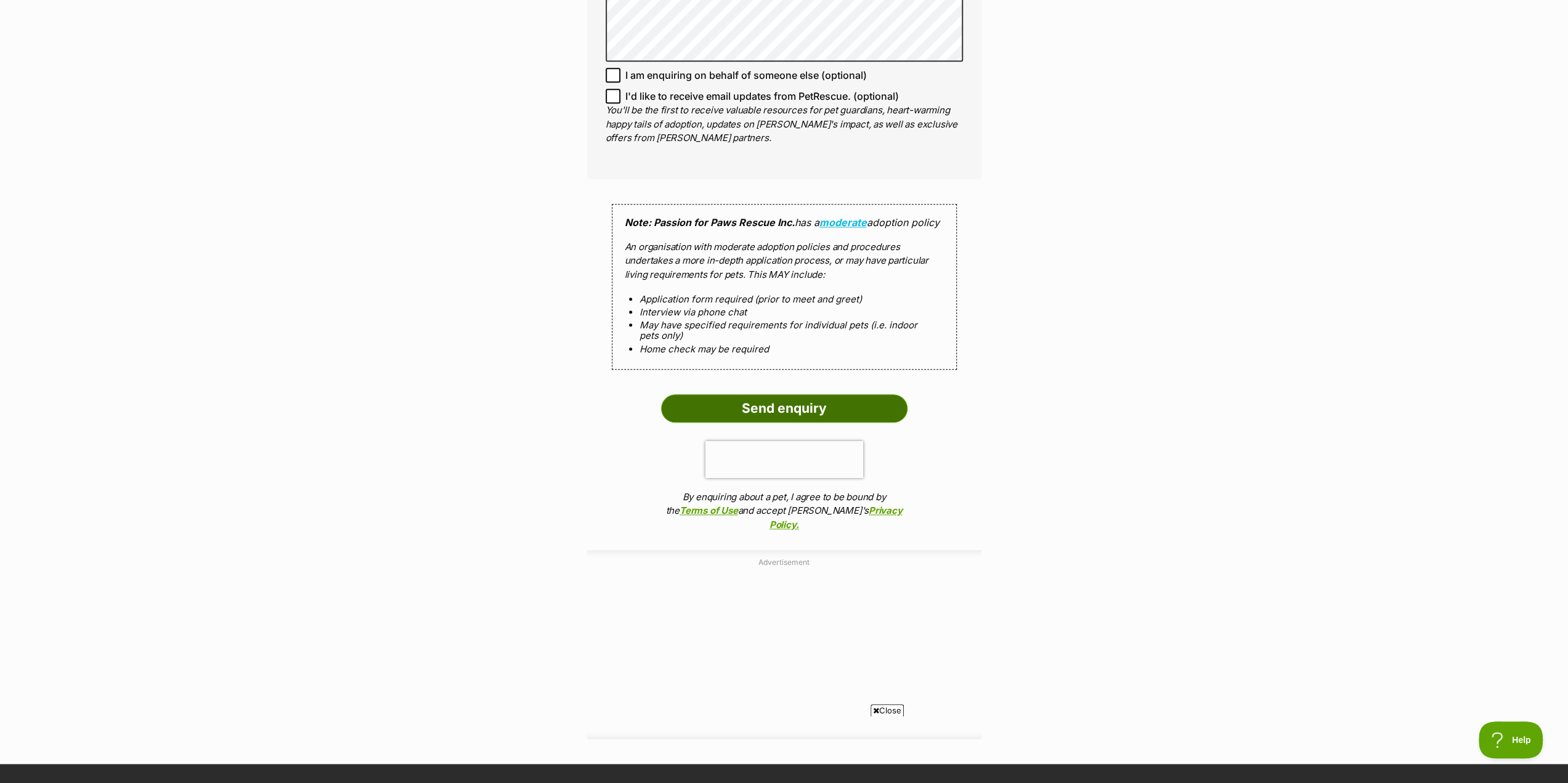
click at [779, 423] on input "Send enquiry" at bounding box center [784, 409] width 246 height 29
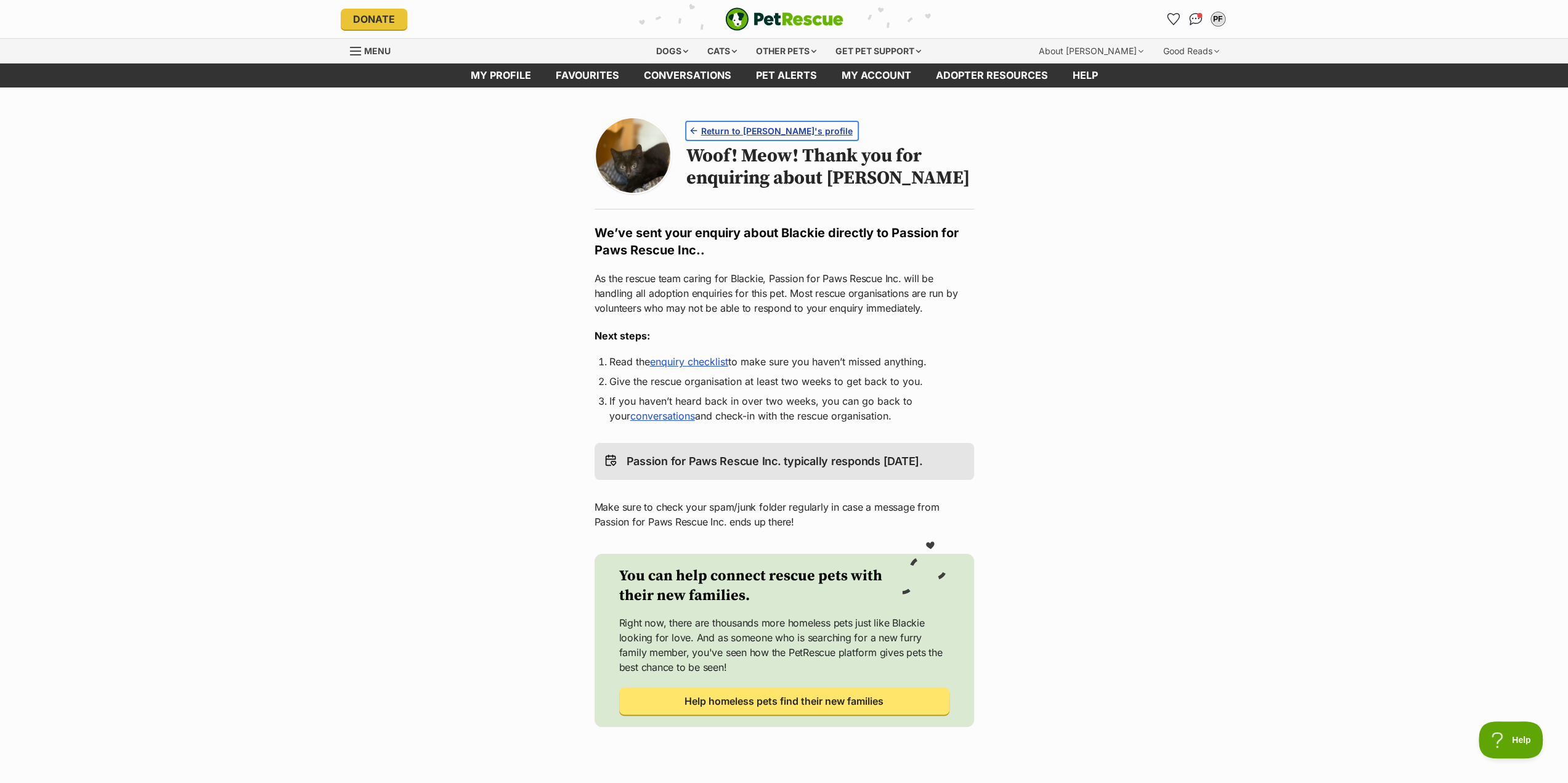
drag, startPoint x: 735, startPoint y: 126, endPoint x: 727, endPoint y: 130, distance: 8.9
click at [735, 126] on span "Return to Blackie's profile" at bounding box center [777, 131] width 152 height 13
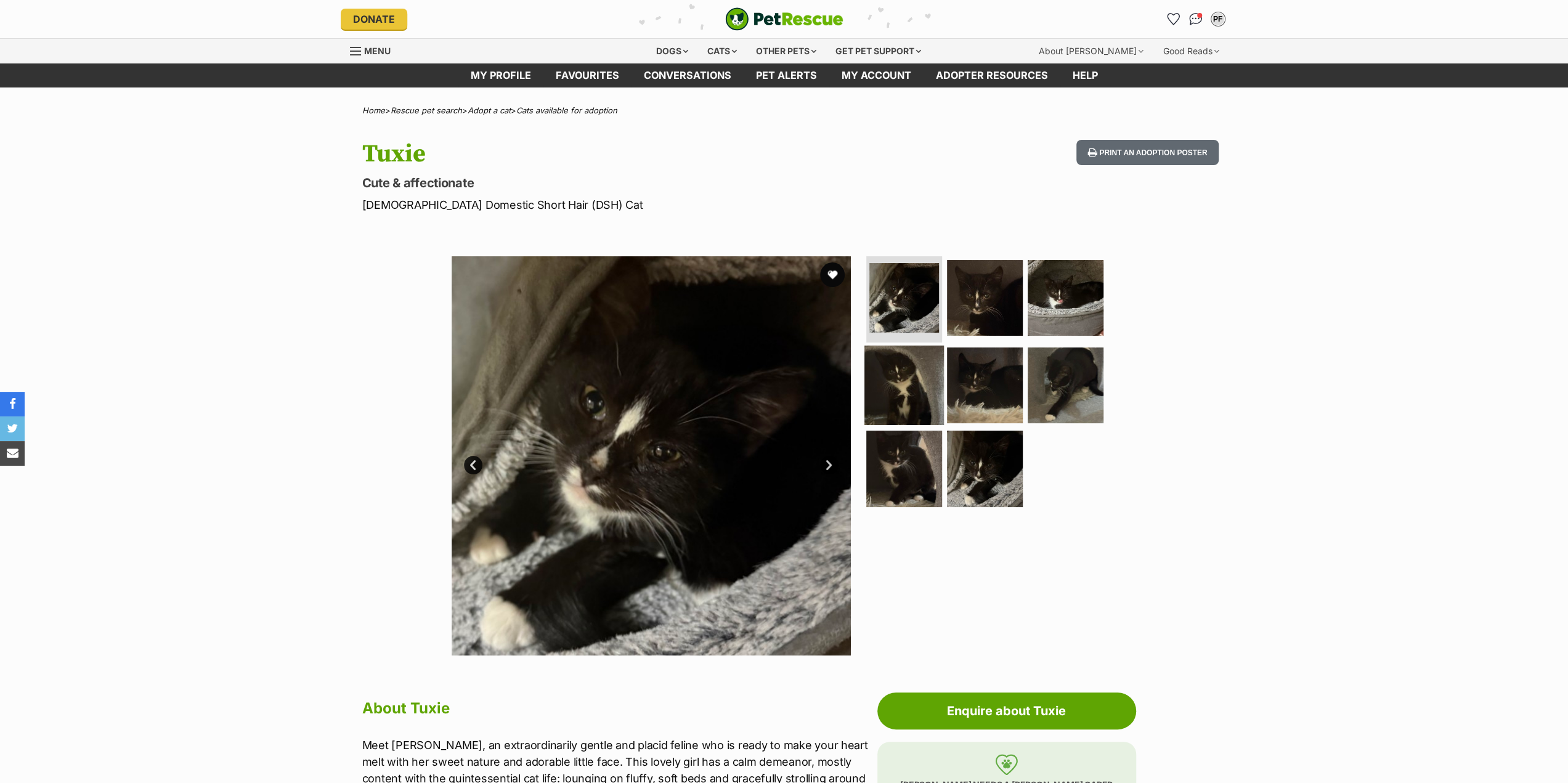
click at [884, 379] on img at bounding box center [904, 384] width 79 height 79
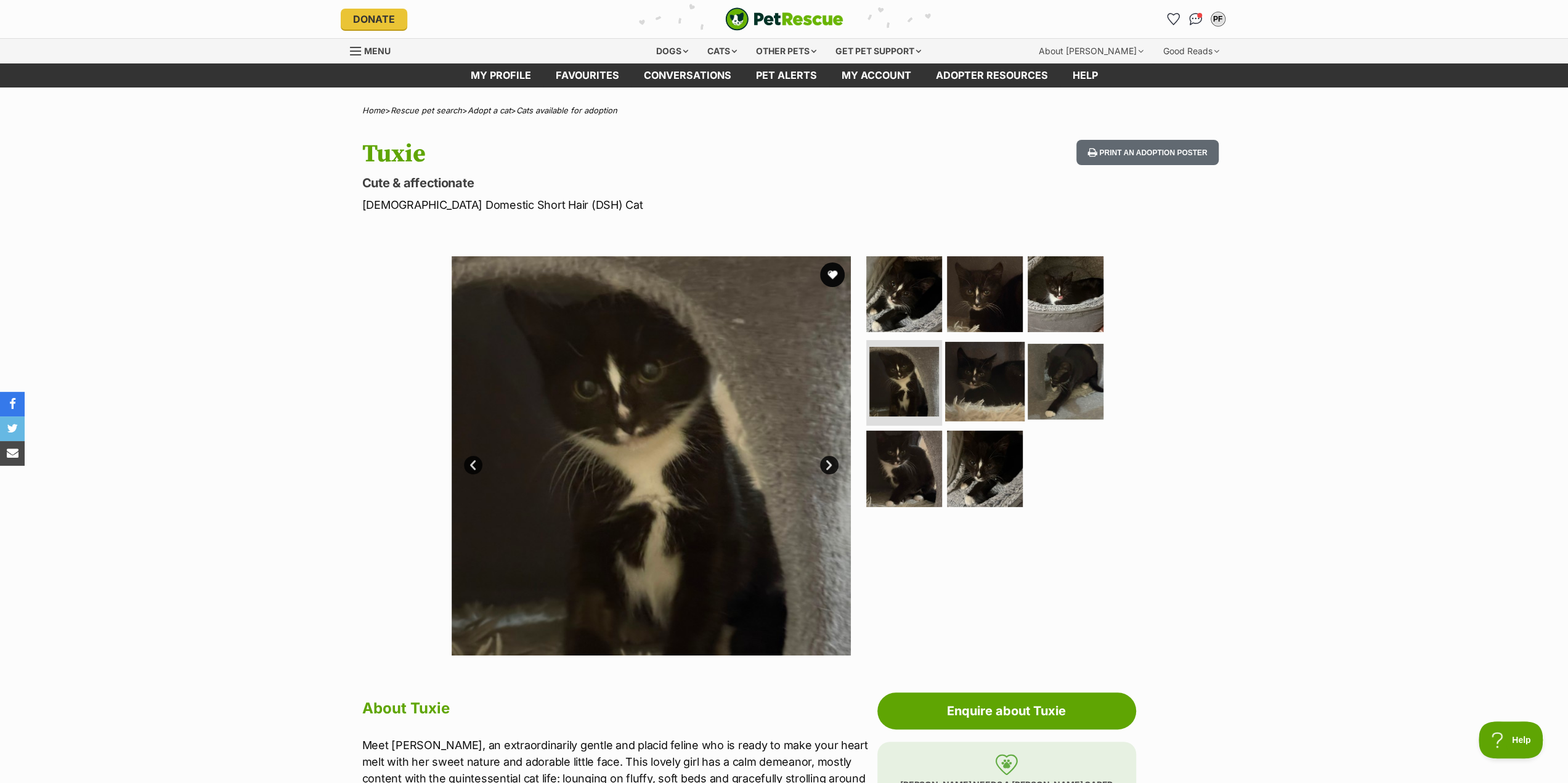
click at [982, 394] on img at bounding box center [984, 381] width 79 height 79
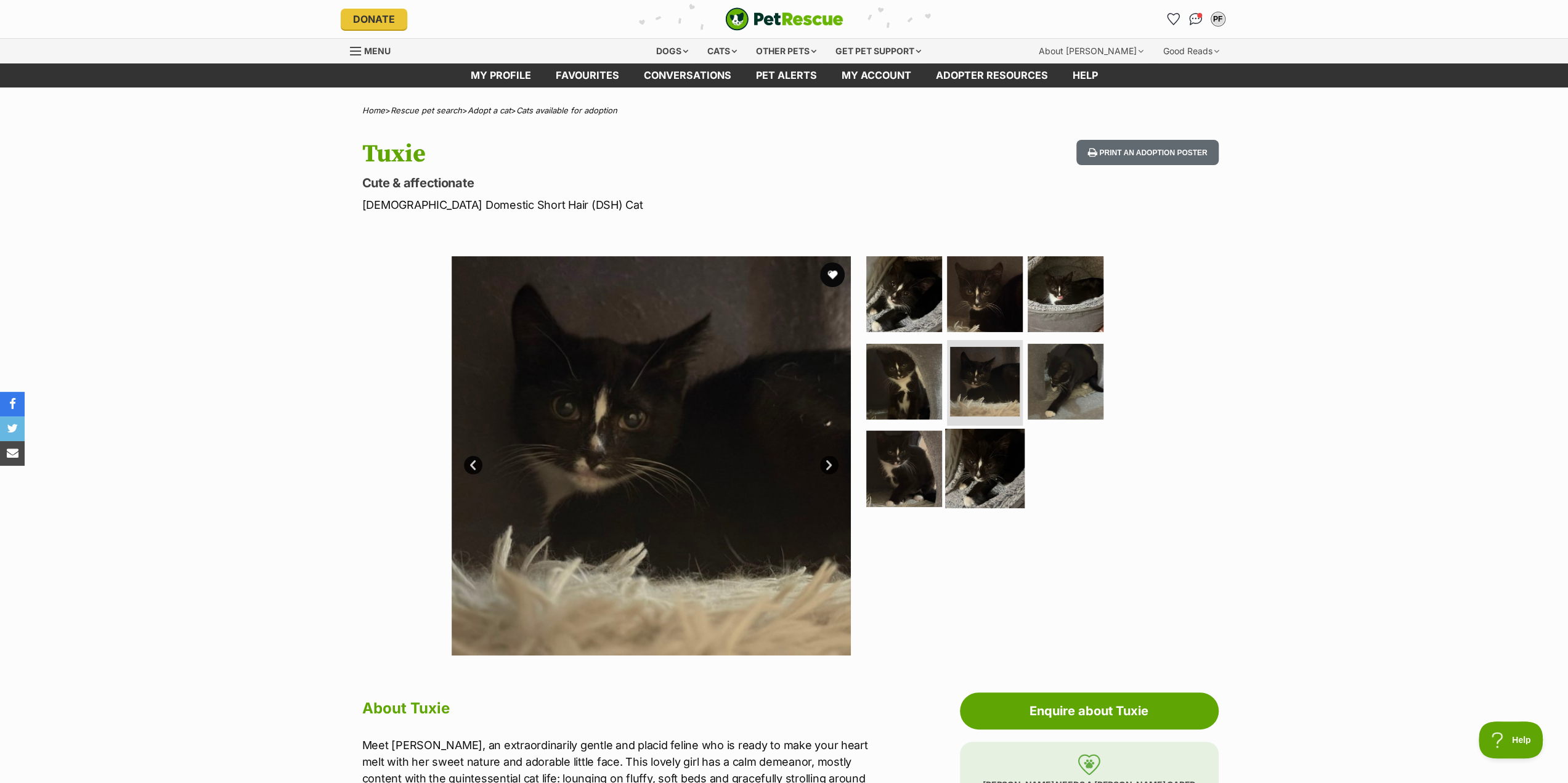
click at [991, 442] on img at bounding box center [984, 468] width 79 height 79
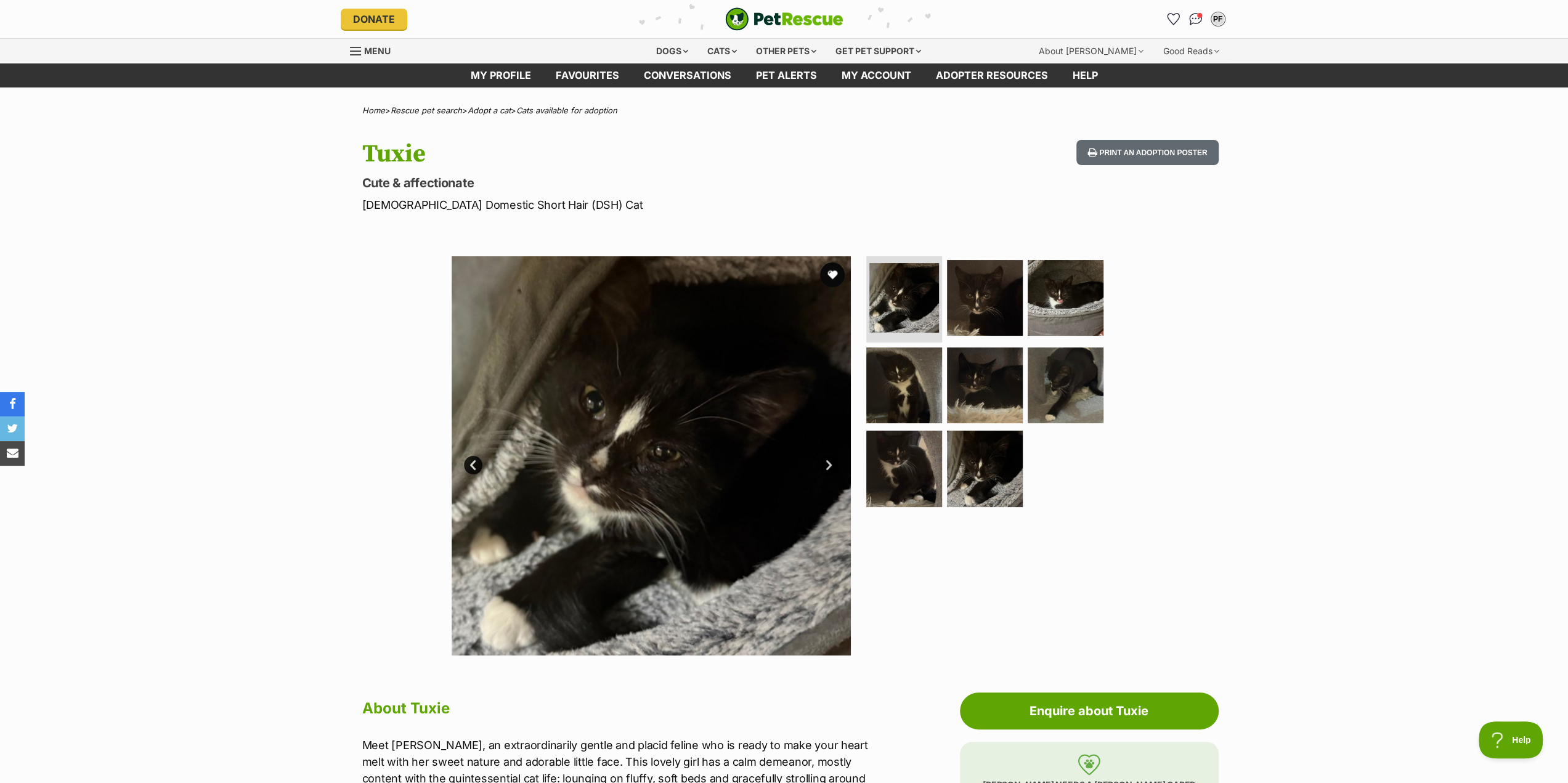
click at [376, 45] on link "Menu" at bounding box center [375, 50] width 50 height 22
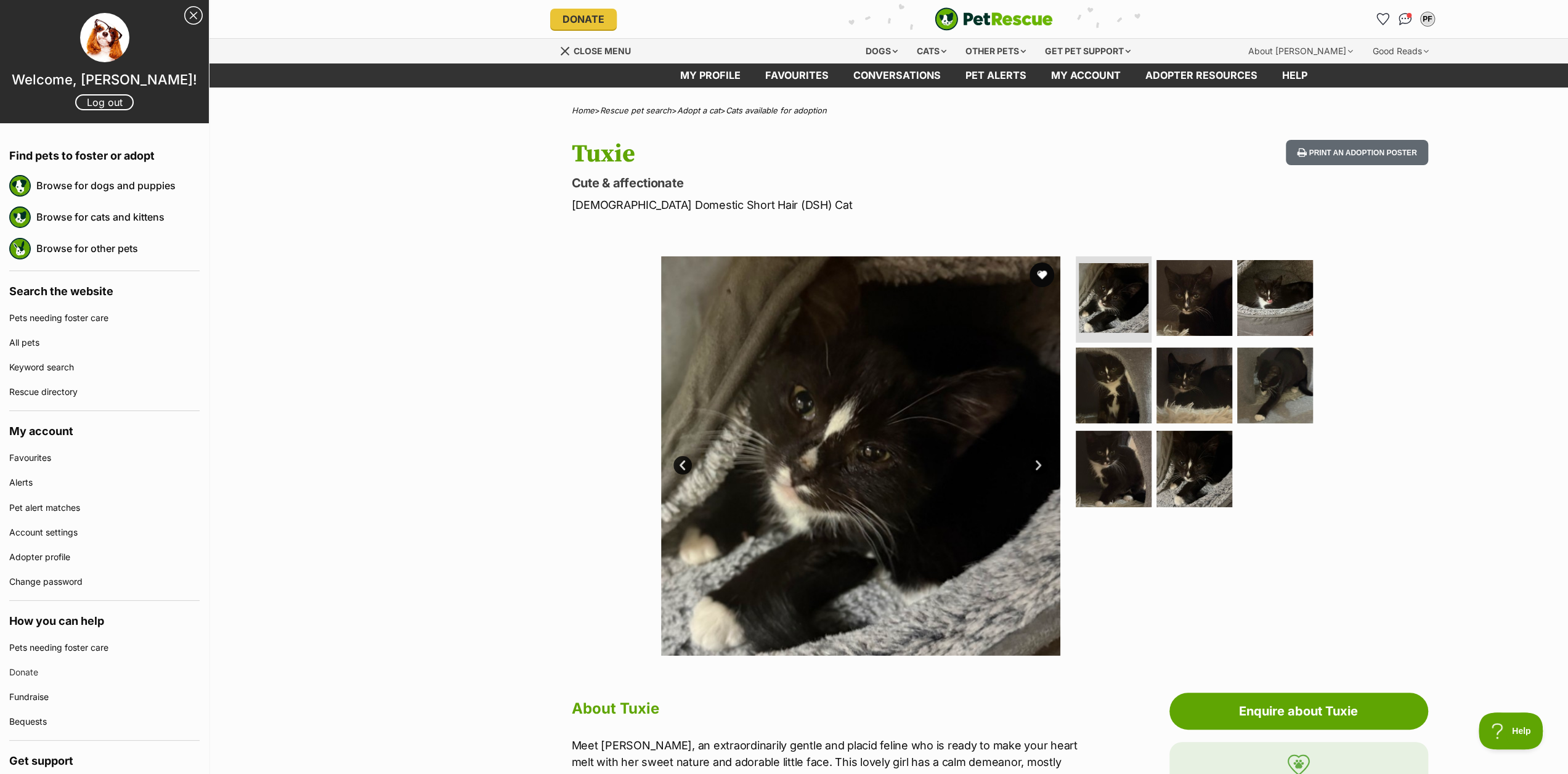
click at [184, 20] on link "Close Sidebar" at bounding box center [193, 14] width 18 height 18
